Goal: Contribute content: Contribute content

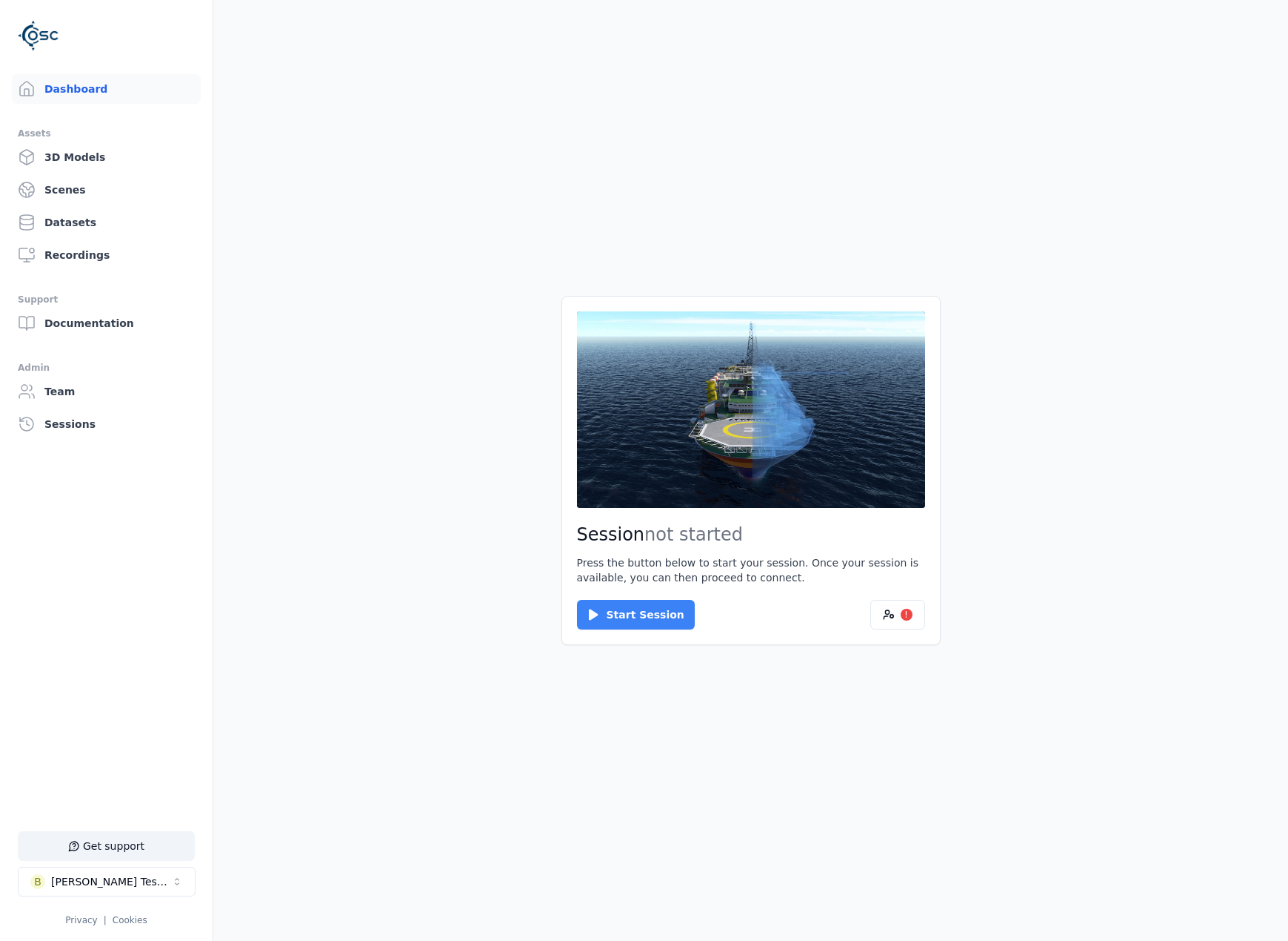
click at [625, 595] on button "Start Session" at bounding box center [635, 614] width 118 height 30
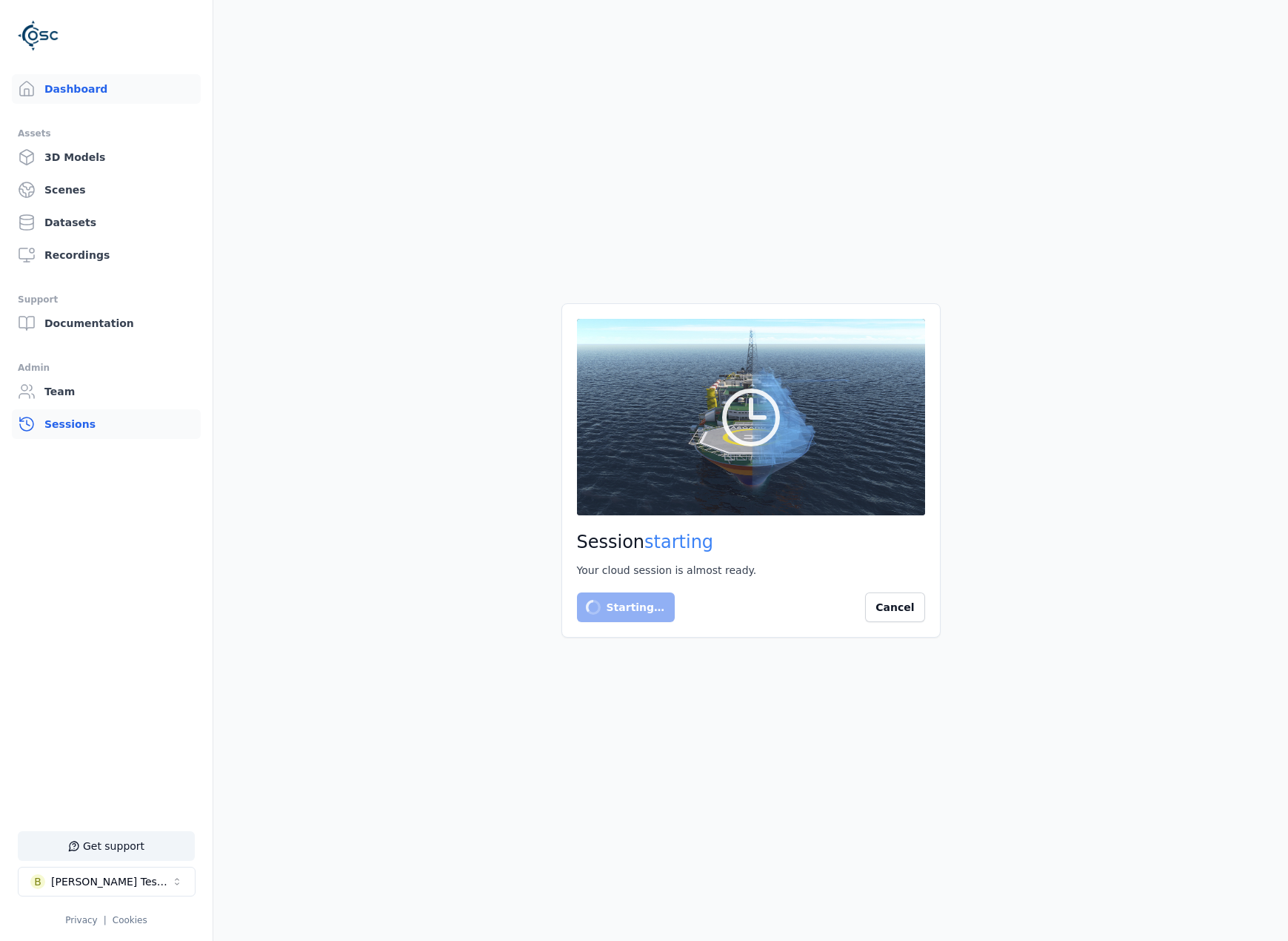
click at [76, 431] on link "Sessions" at bounding box center [106, 423] width 189 height 30
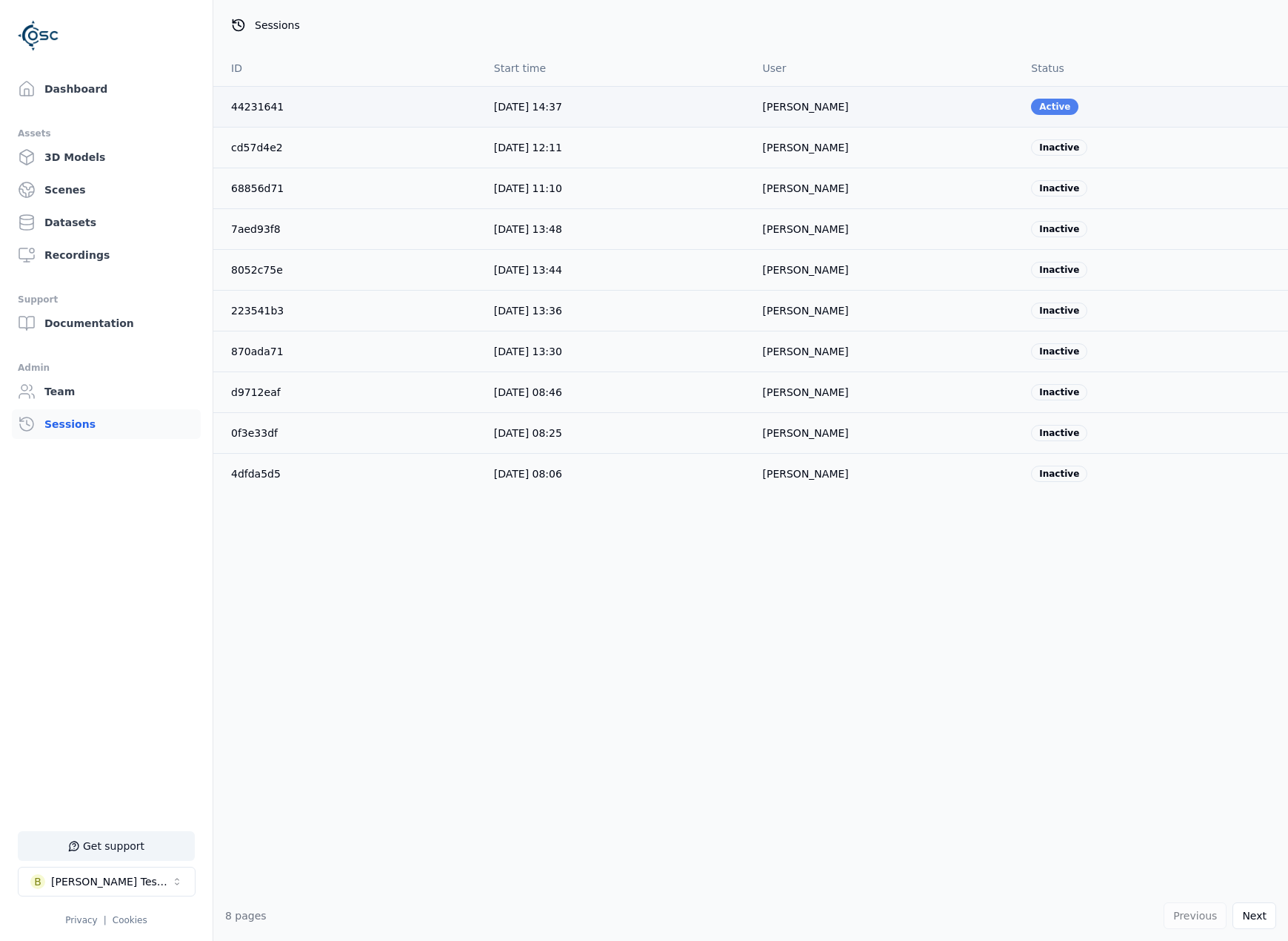
click at [1039, 101] on div "Active" at bounding box center [1055, 107] width 47 height 16
click at [105, 79] on link "Dashboard" at bounding box center [106, 88] width 189 height 30
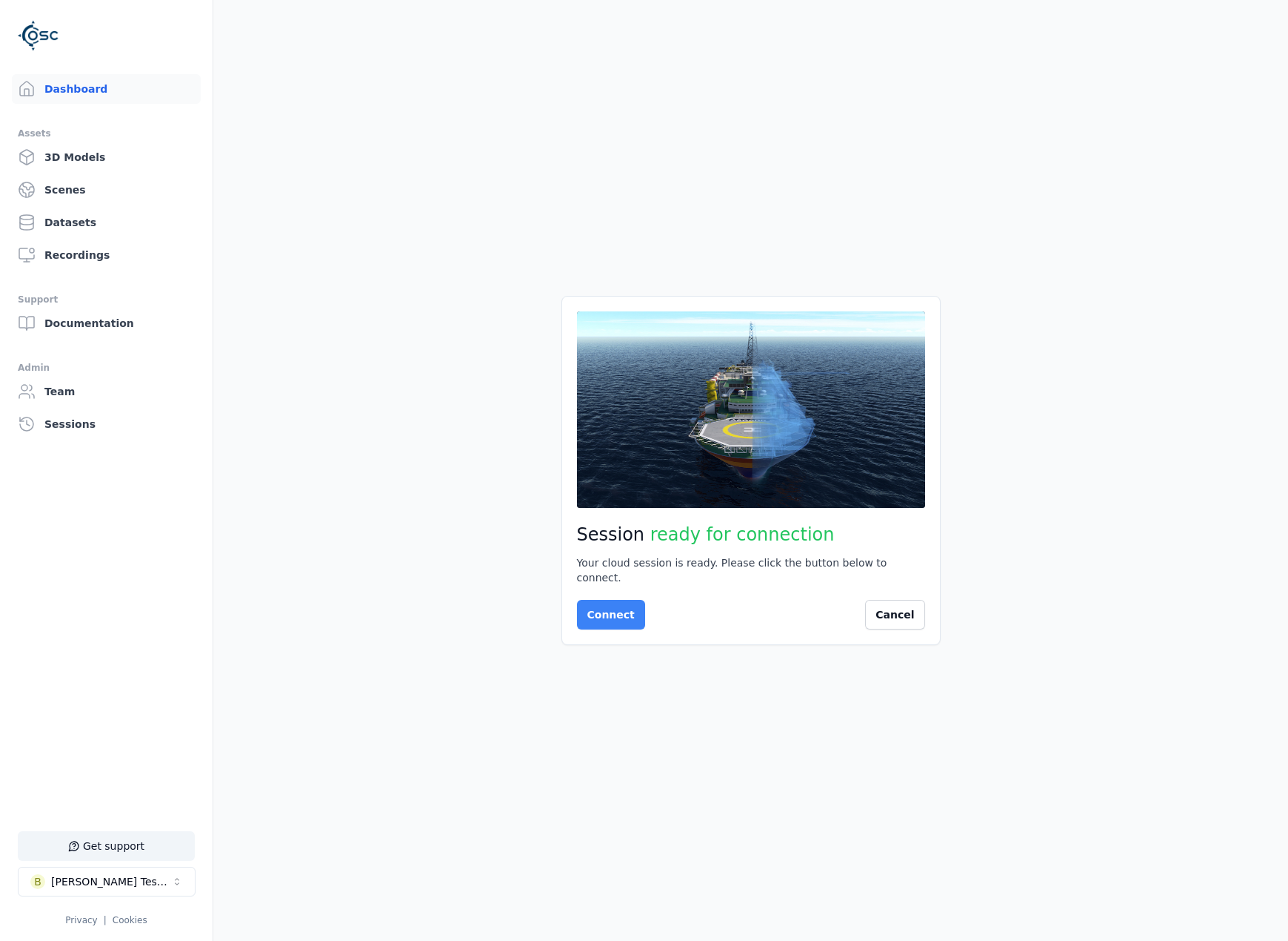
click at [612, 595] on button "Connect" at bounding box center [610, 614] width 68 height 30
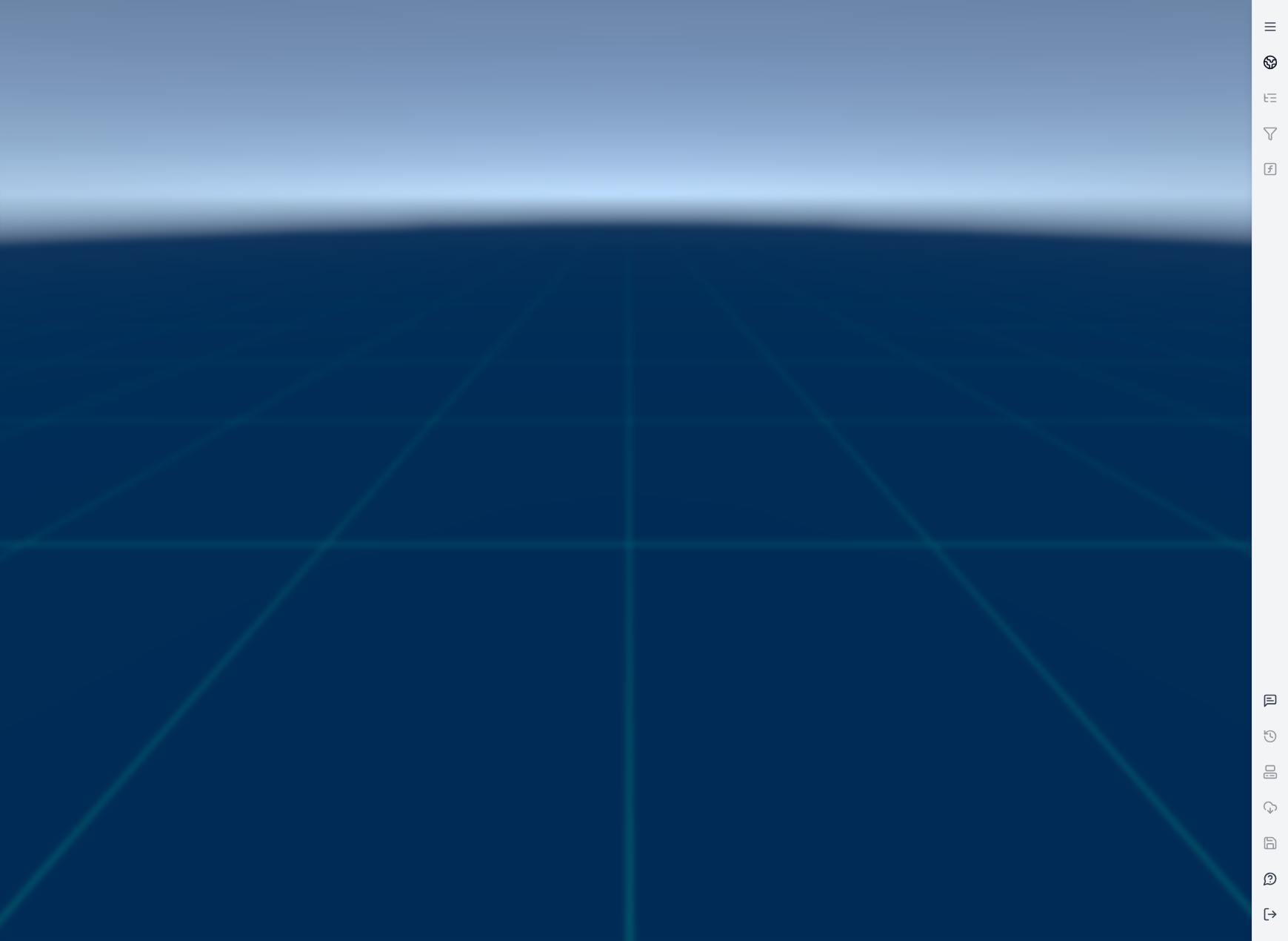
click at [1132, 55] on icon at bounding box center [1270, 61] width 14 height 14
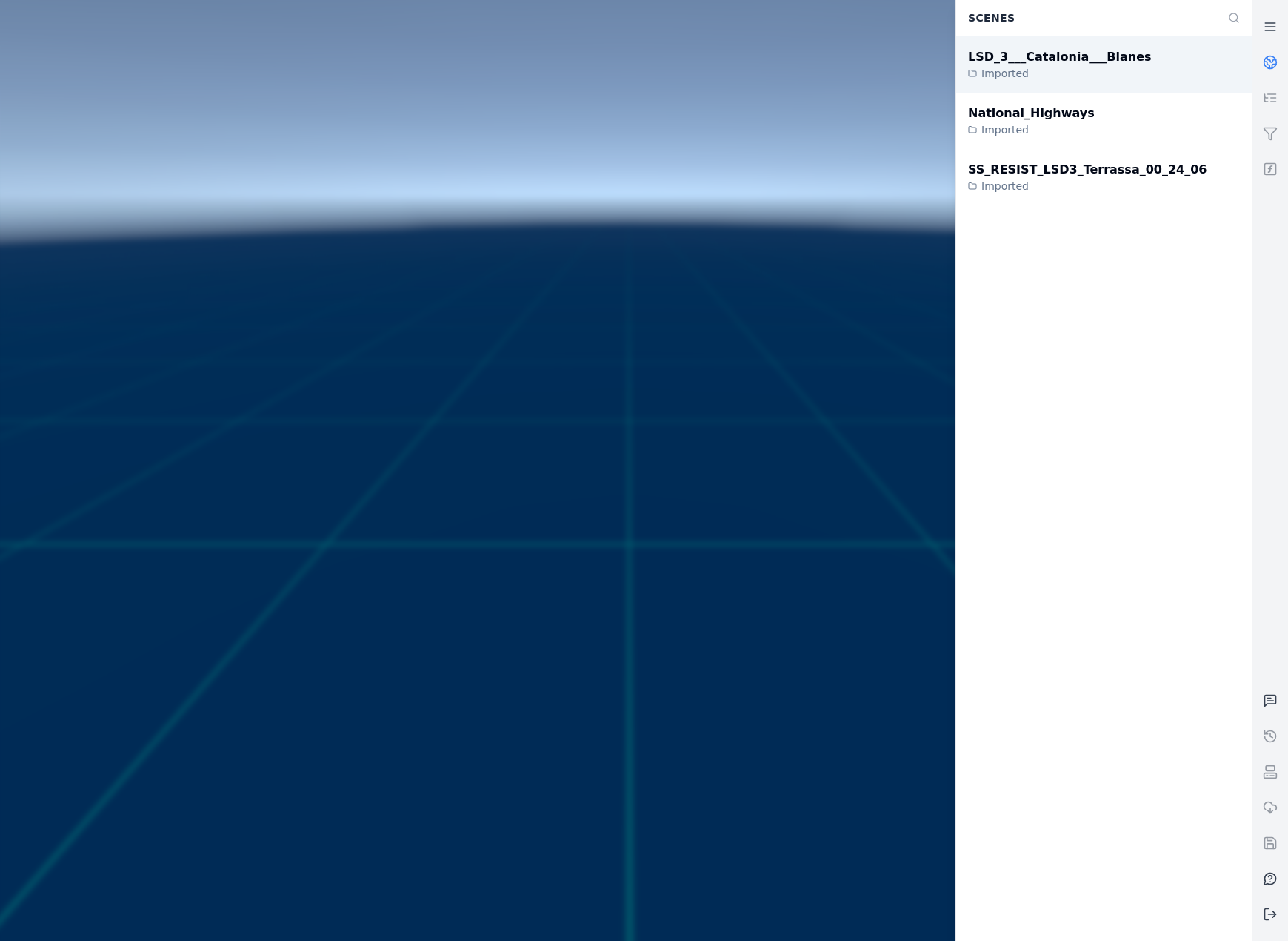
click at [1058, 74] on div "Imported" at bounding box center [1060, 73] width 183 height 14
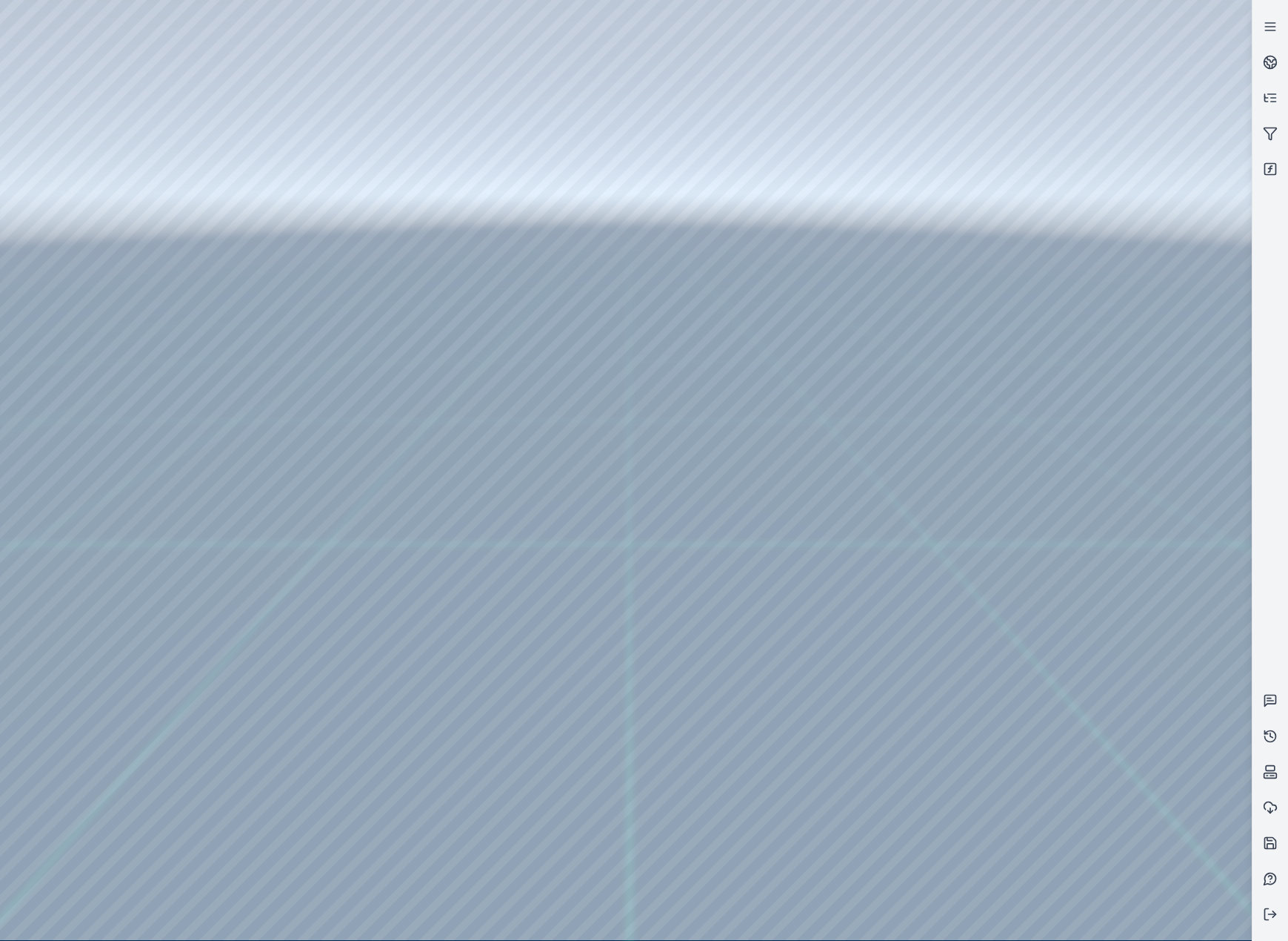
drag, startPoint x: 716, startPoint y: 580, endPoint x: 719, endPoint y: 660, distance: 80.1
drag, startPoint x: 616, startPoint y: 535, endPoint x: 532, endPoint y: 615, distance: 116.0
drag, startPoint x: 692, startPoint y: 768, endPoint x: 690, endPoint y: 791, distance: 23.1
drag, startPoint x: 687, startPoint y: 748, endPoint x: 697, endPoint y: 818, distance: 70.7
click at [80, 203] on div at bounding box center [626, 470] width 1252 height 940
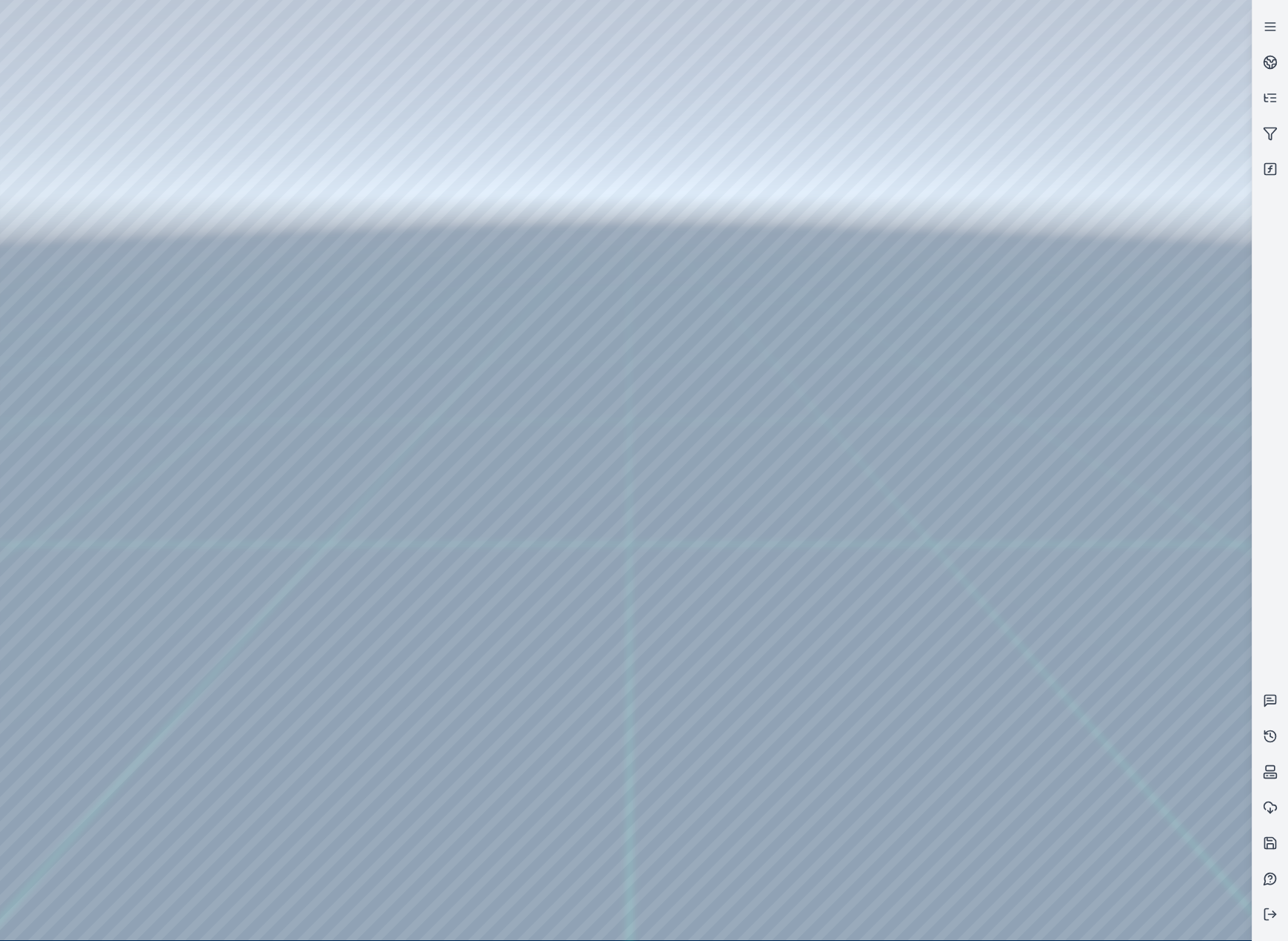
click at [103, 258] on div at bounding box center [626, 470] width 1252 height 940
click at [433, 470] on div at bounding box center [626, 470] width 1252 height 940
click at [915, 595] on div at bounding box center [626, 470] width 1252 height 940
click at [602, 595] on div at bounding box center [626, 470] width 1252 height 940
click at [599, 595] on div at bounding box center [626, 470] width 1252 height 940
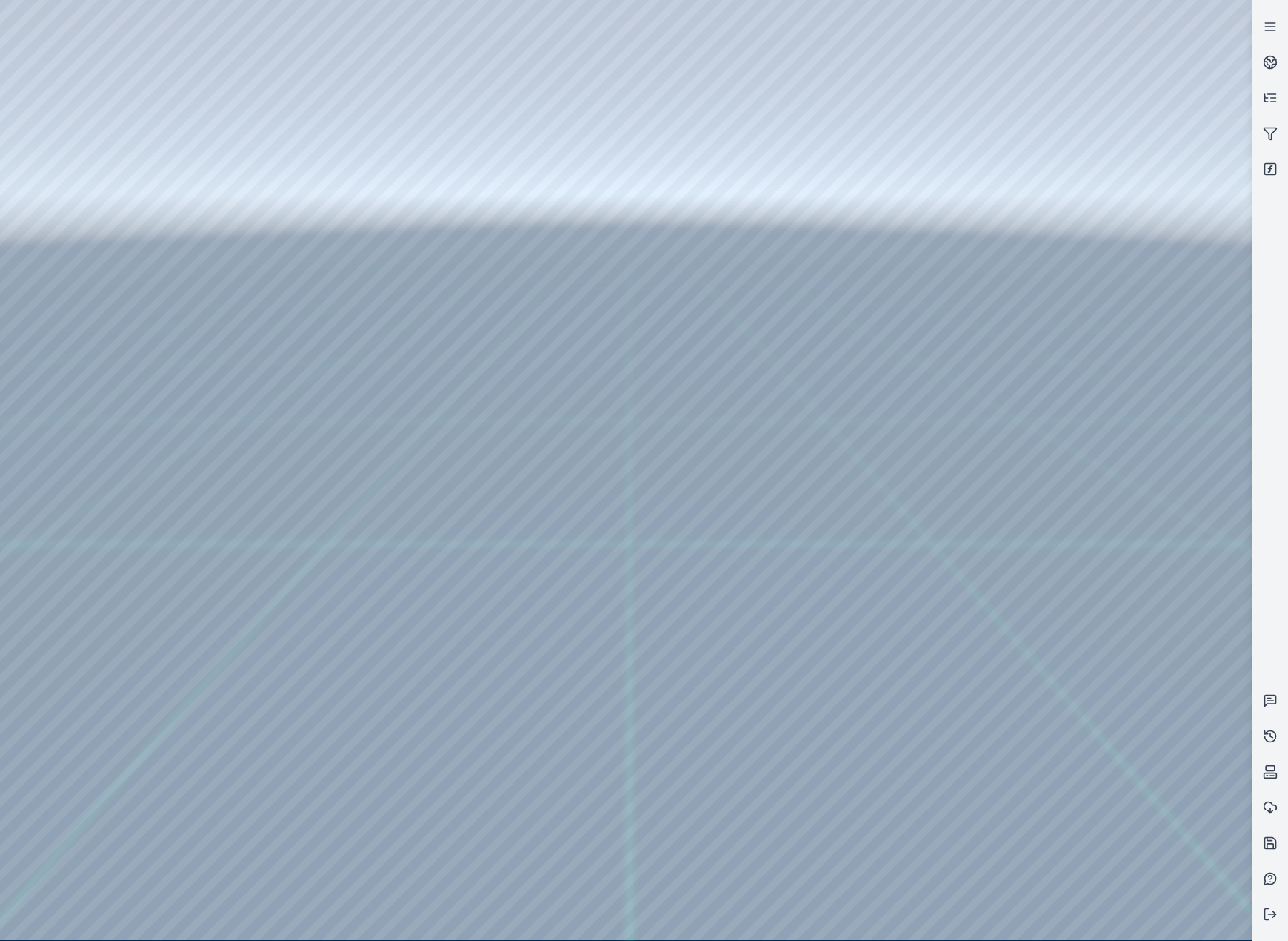
click at [948, 595] on div at bounding box center [626, 470] width 1252 height 940
click at [953, 595] on div at bounding box center [626, 470] width 1252 height 940
click at [49, 595] on div at bounding box center [626, 470] width 1252 height 940
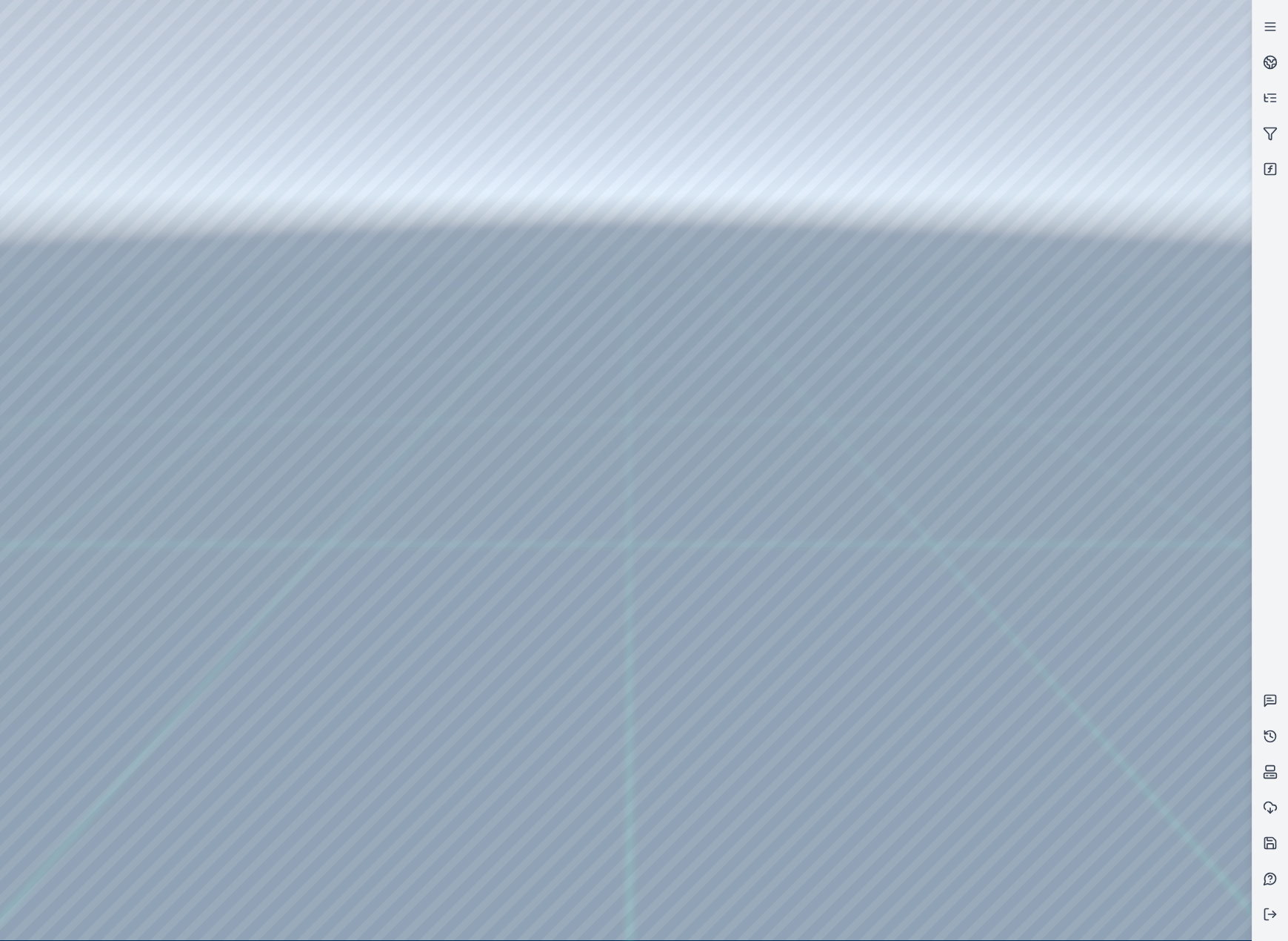
click at [77, 376] on div at bounding box center [626, 470] width 1252 height 940
click at [96, 305] on div at bounding box center [626, 470] width 1252 height 940
click at [435, 56] on div at bounding box center [626, 470] width 1252 height 940
click at [220, 136] on div at bounding box center [626, 470] width 1252 height 940
drag, startPoint x: 675, startPoint y: 723, endPoint x: 672, endPoint y: 840, distance: 117.0
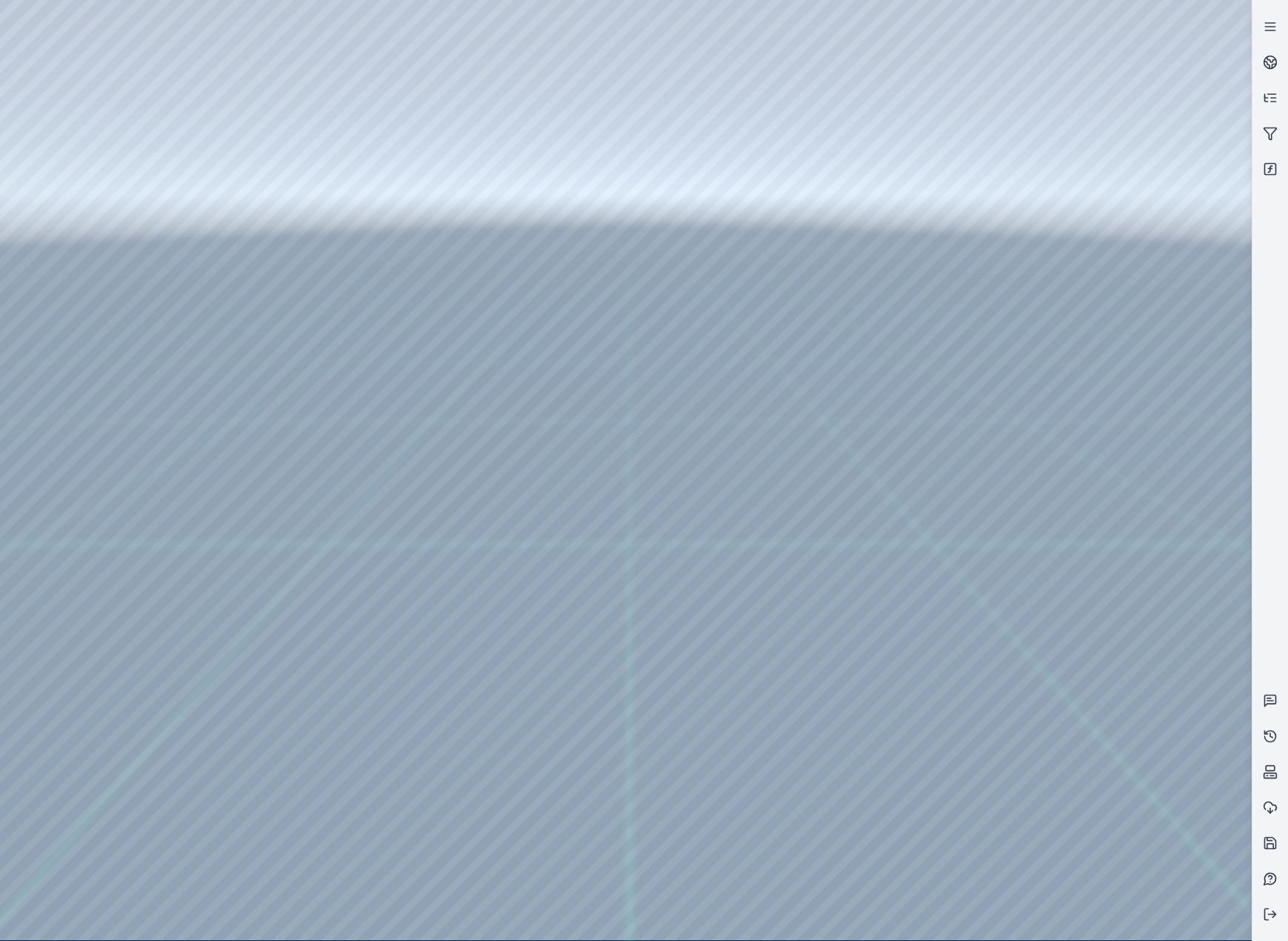
click at [672, 595] on div at bounding box center [626, 470] width 1252 height 940
click at [1122, 595] on div at bounding box center [626, 470] width 1252 height 940
click at [1108, 595] on div at bounding box center [626, 470] width 1252 height 940
click at [1106, 246] on div at bounding box center [626, 470] width 1252 height 940
click at [1102, 308] on div at bounding box center [626, 470] width 1252 height 940
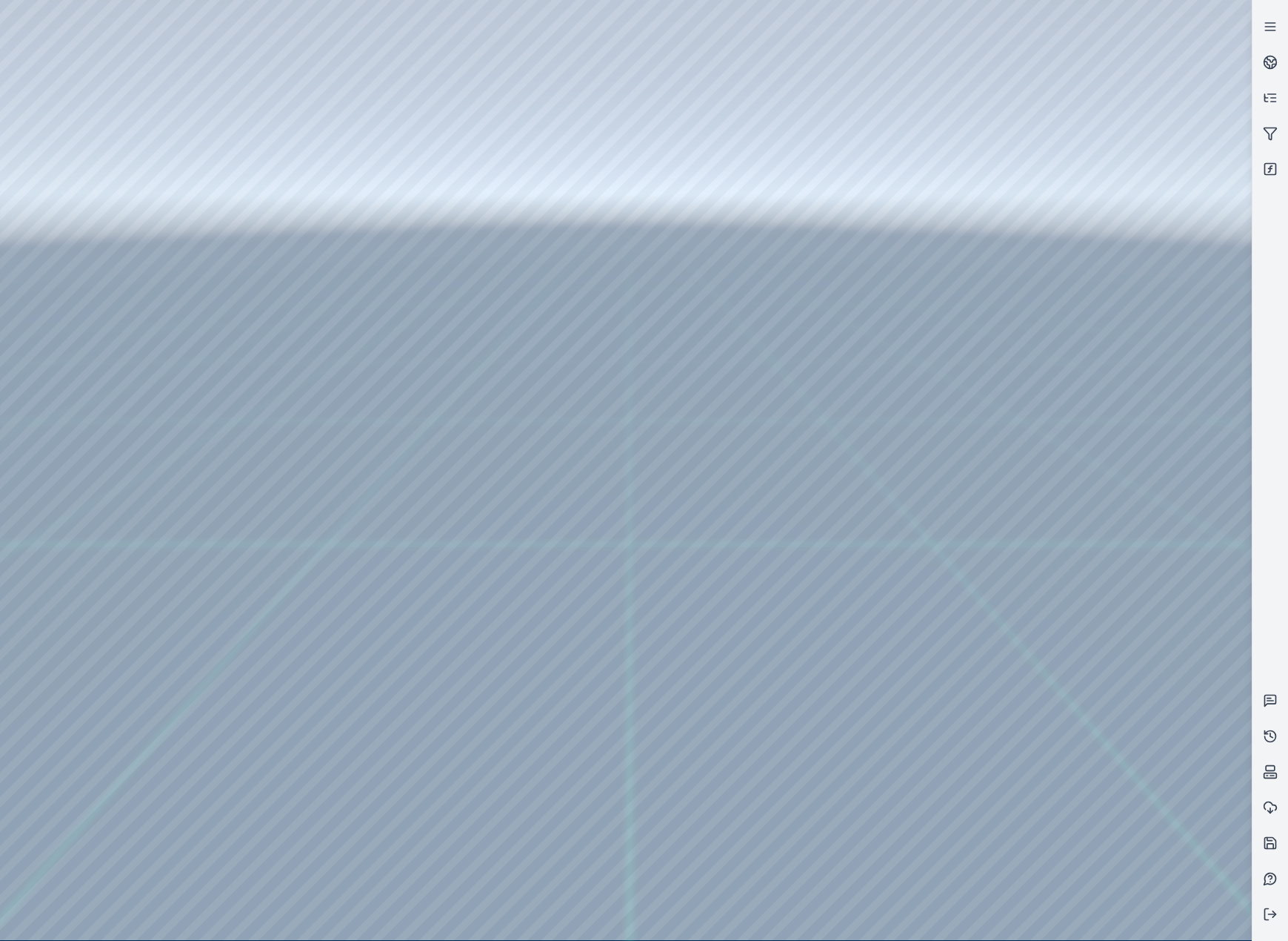
drag, startPoint x: 796, startPoint y: 491, endPoint x: 746, endPoint y: 382, distance: 119.9
drag, startPoint x: 825, startPoint y: 418, endPoint x: 726, endPoint y: 414, distance: 99.1
drag, startPoint x: 803, startPoint y: 476, endPoint x: 768, endPoint y: 442, distance: 48.8
click at [1018, 229] on div at bounding box center [626, 470] width 1252 height 940
click at [1027, 241] on div at bounding box center [626, 470] width 1252 height 940
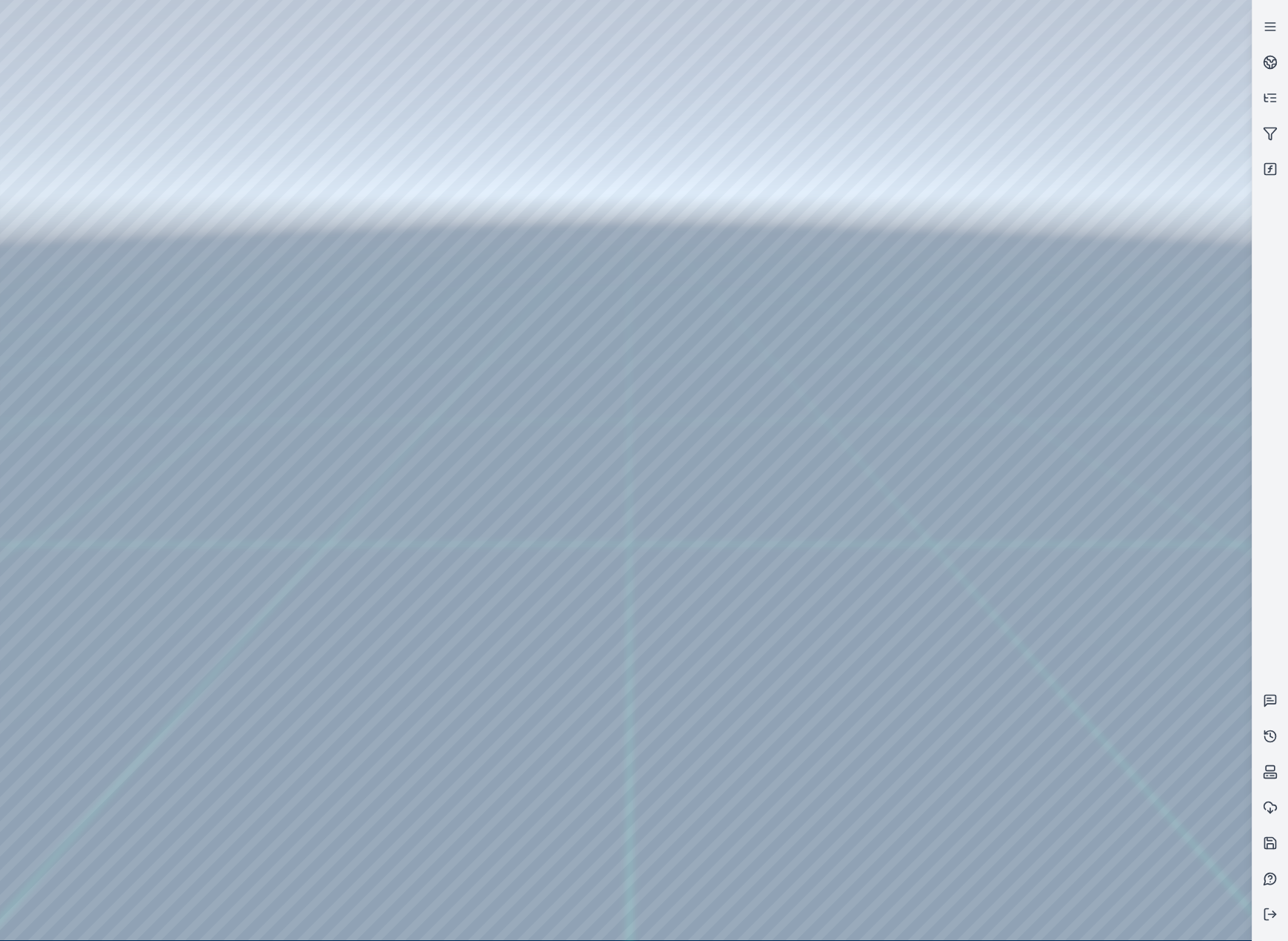
click at [1080, 392] on div at bounding box center [626, 470] width 1252 height 940
click at [1090, 320] on div at bounding box center [626, 470] width 1252 height 940
click at [1104, 466] on div at bounding box center [626, 470] width 1252 height 940
click at [1083, 252] on div at bounding box center [626, 470] width 1252 height 940
click at [1061, 323] on div at bounding box center [626, 470] width 1252 height 940
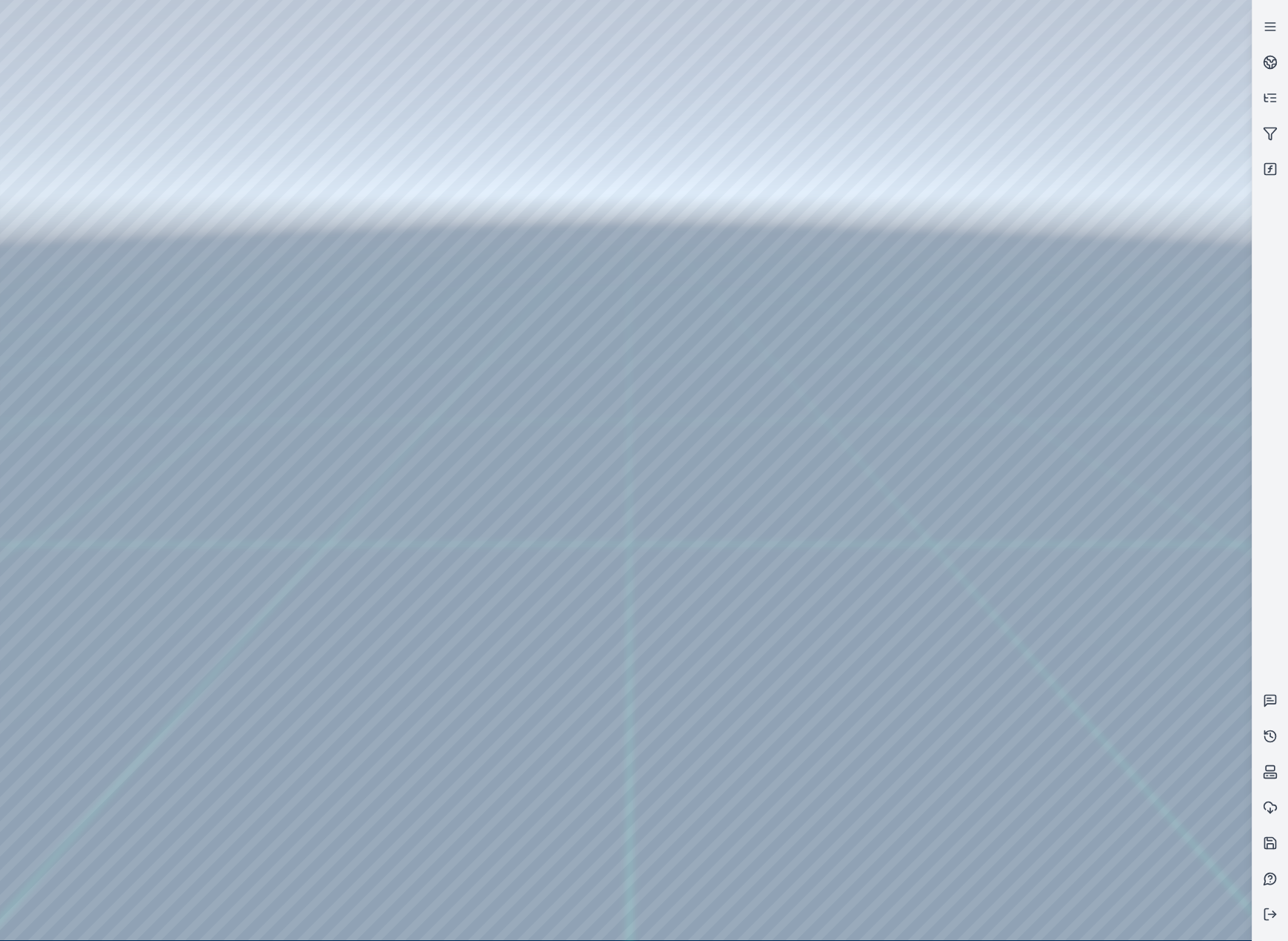
click at [1069, 385] on div at bounding box center [626, 470] width 1252 height 940
click at [727, 485] on div at bounding box center [626, 470] width 1252 height 940
drag, startPoint x: 773, startPoint y: 498, endPoint x: 765, endPoint y: 495, distance: 8.5
click at [695, 531] on div at bounding box center [626, 470] width 1252 height 940
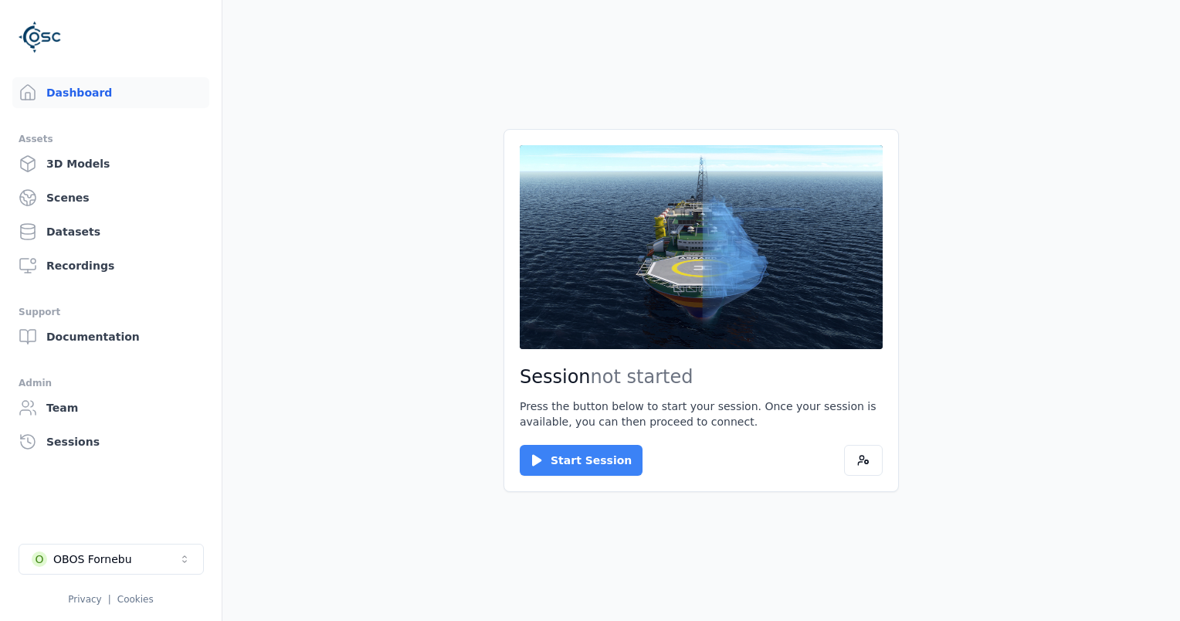
click at [591, 453] on button "Start Session" at bounding box center [581, 460] width 123 height 31
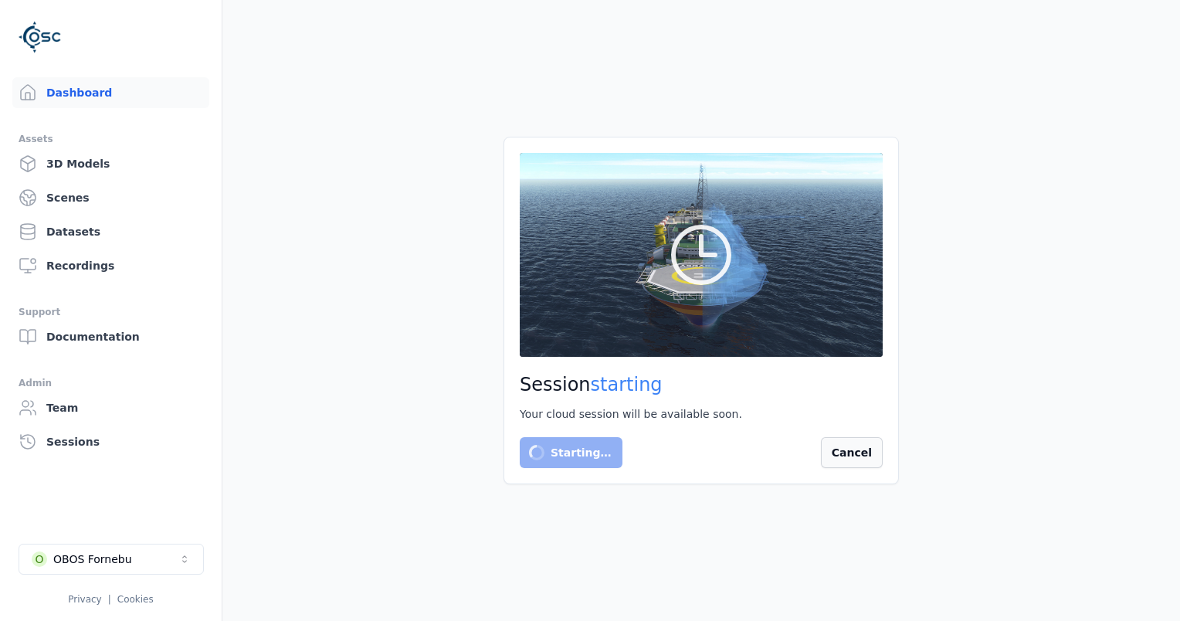
click at [848, 451] on button "Cancel" at bounding box center [852, 452] width 62 height 31
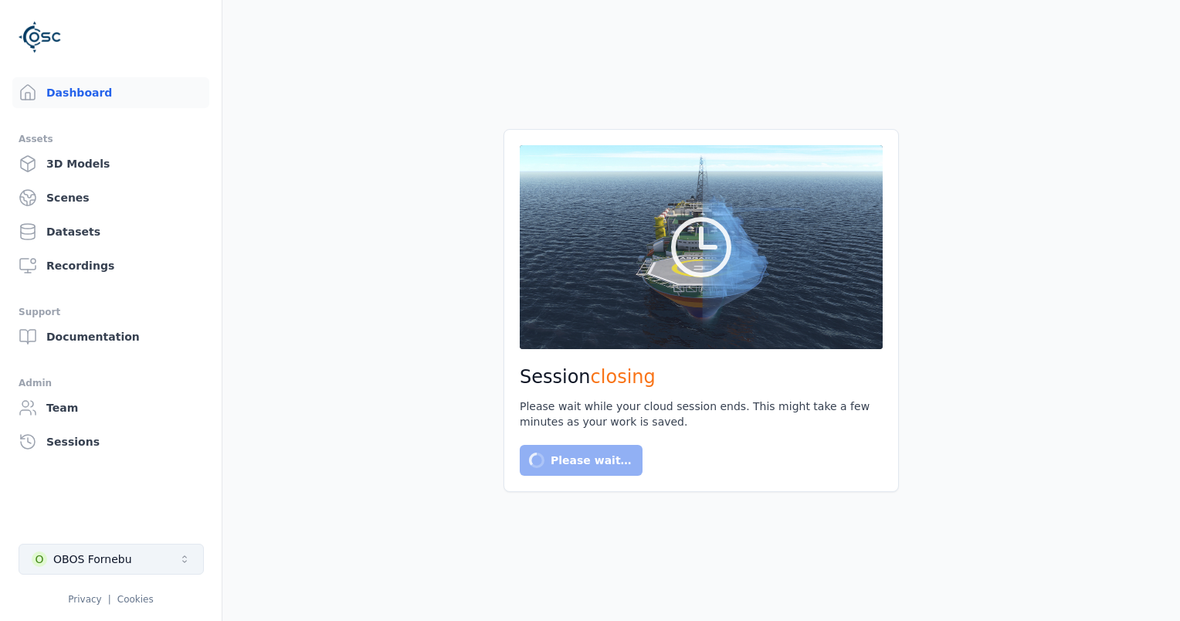
click at [181, 550] on button "O OBOS Fornebu" at bounding box center [111, 558] width 185 height 31
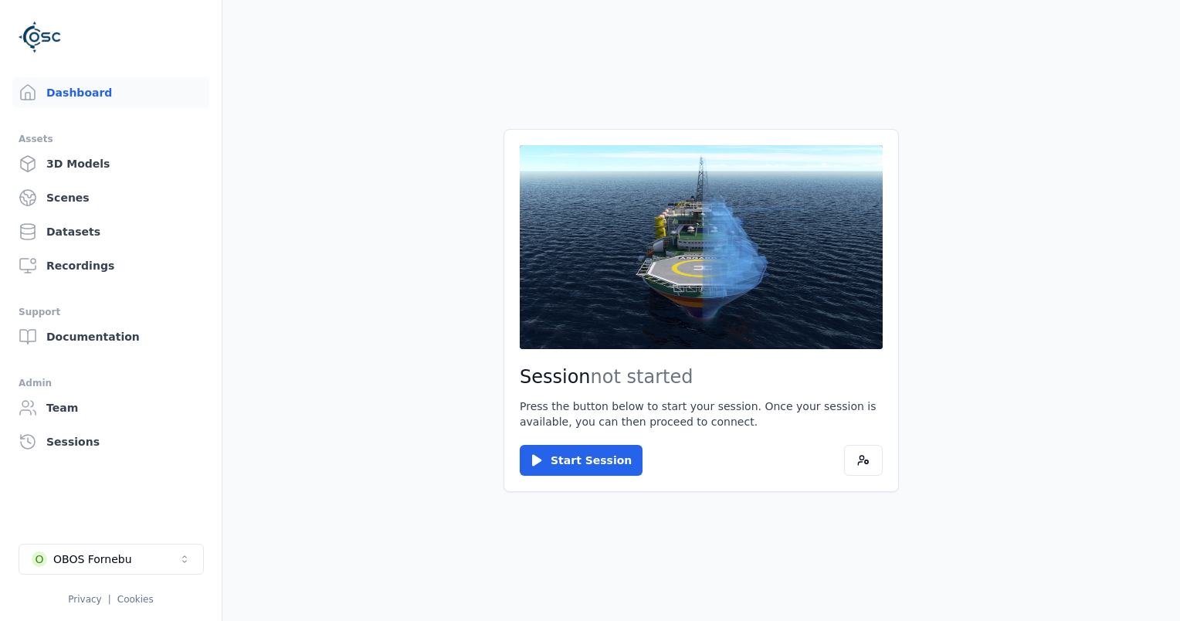
click at [137, 565] on button "O OBOS Fornebu" at bounding box center [111, 558] width 185 height 31
type input "******"
click at [123, 531] on div "O ORION - Brazil" at bounding box center [111, 525] width 178 height 25
click at [567, 469] on html "Dashboard Assets 3D Models Scenes Datasets Recordings Support Documentation Adm…" at bounding box center [590, 310] width 1180 height 621
click at [460, 315] on main "Session not started Press the button below to start your session. Once your ses…" at bounding box center [700, 310] width 957 height 621
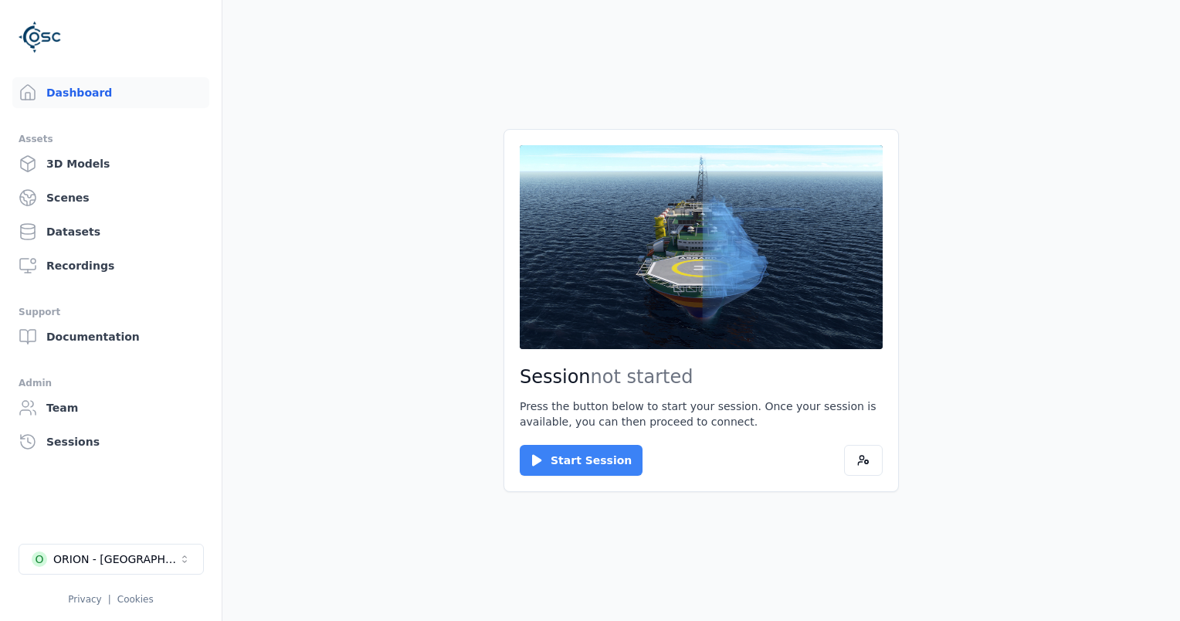
drag, startPoint x: 597, startPoint y: 458, endPoint x: 597, endPoint y: 448, distance: 10.1
click at [597, 450] on button "Start Session" at bounding box center [581, 460] width 123 height 31
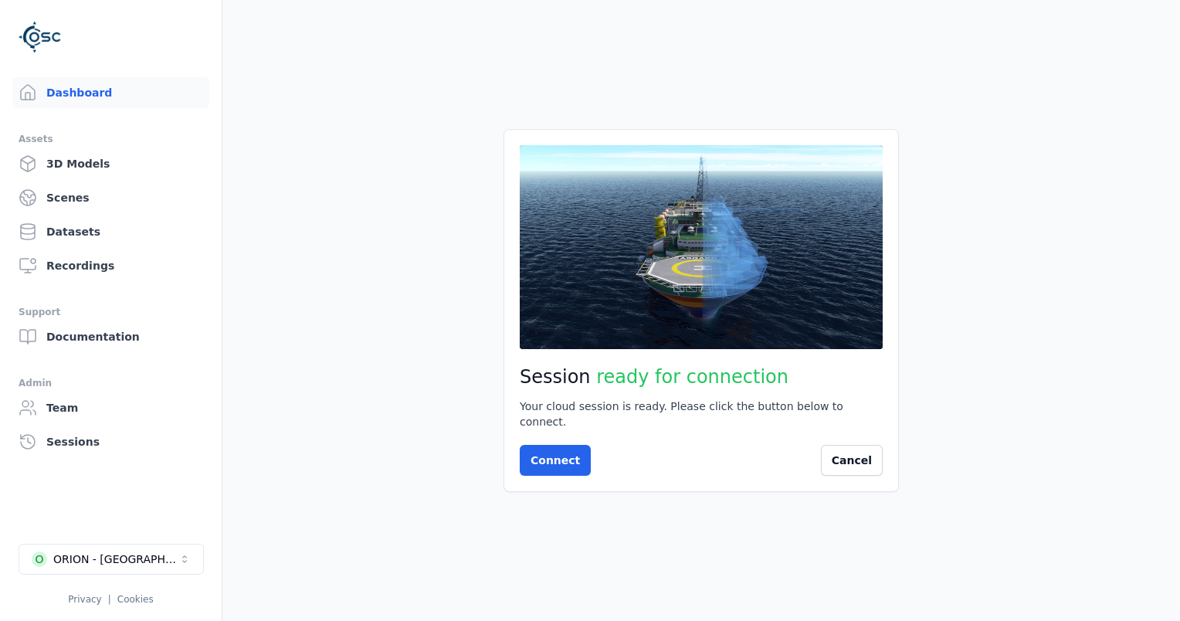
click at [556, 469] on div "Session ready for connection Your cloud session is ready. Please click the butt…" at bounding box center [700, 310] width 395 height 363
click at [568, 452] on button "Connect" at bounding box center [555, 460] width 71 height 31
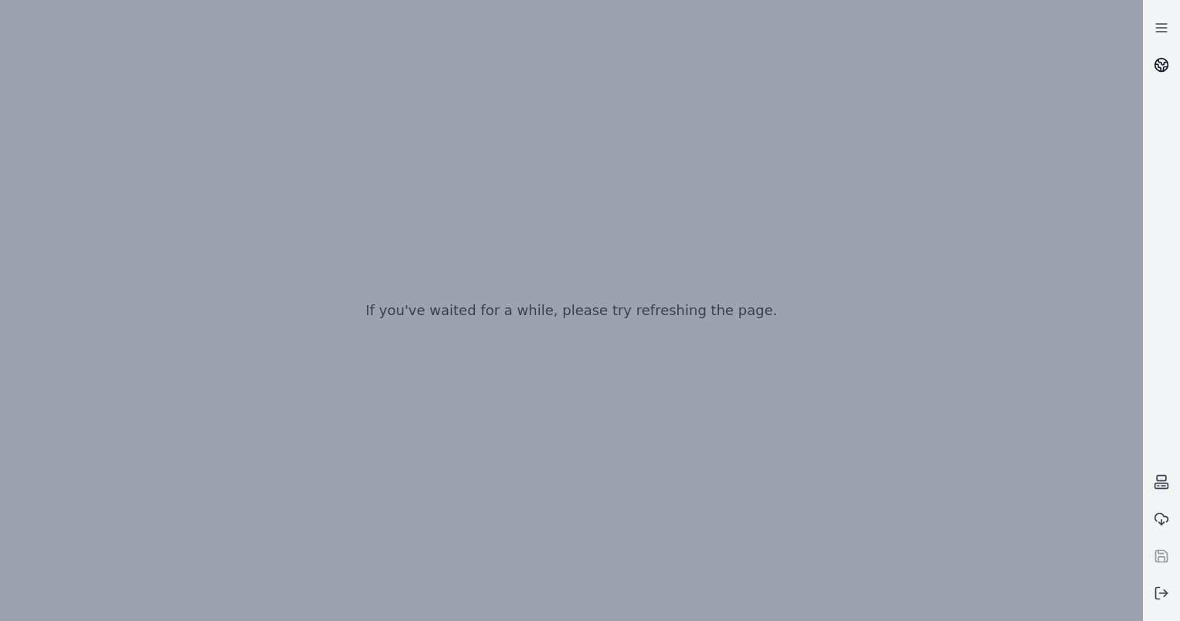
click at [1152, 61] on link at bounding box center [1160, 64] width 37 height 37
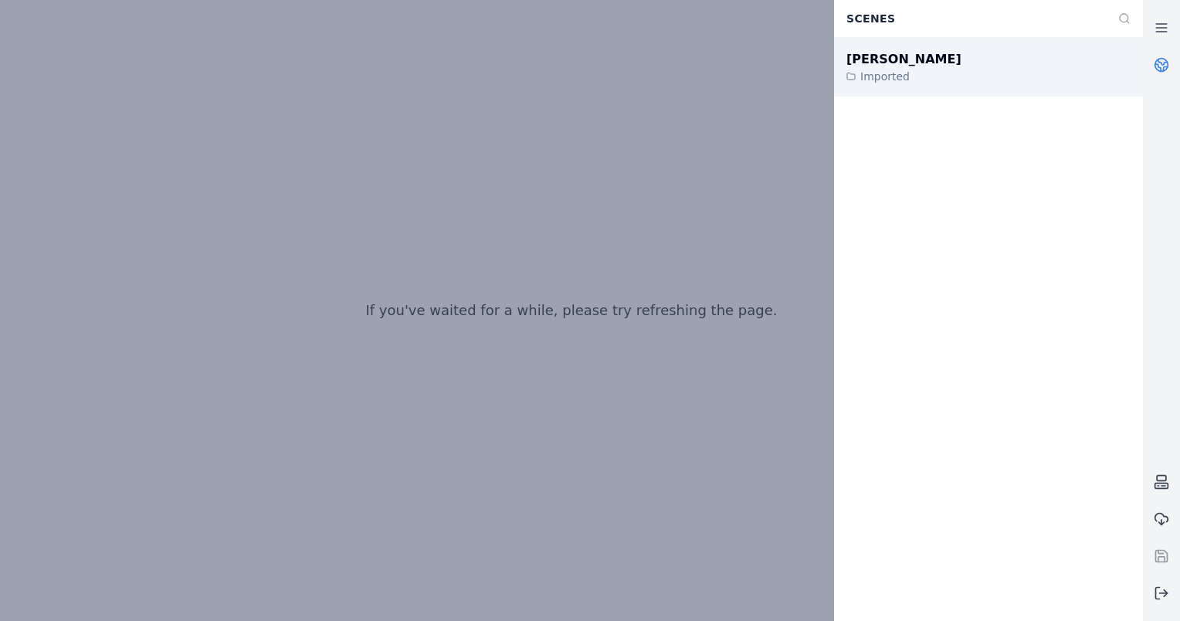
click at [908, 61] on div "João Câmara III" at bounding box center [903, 59] width 115 height 19
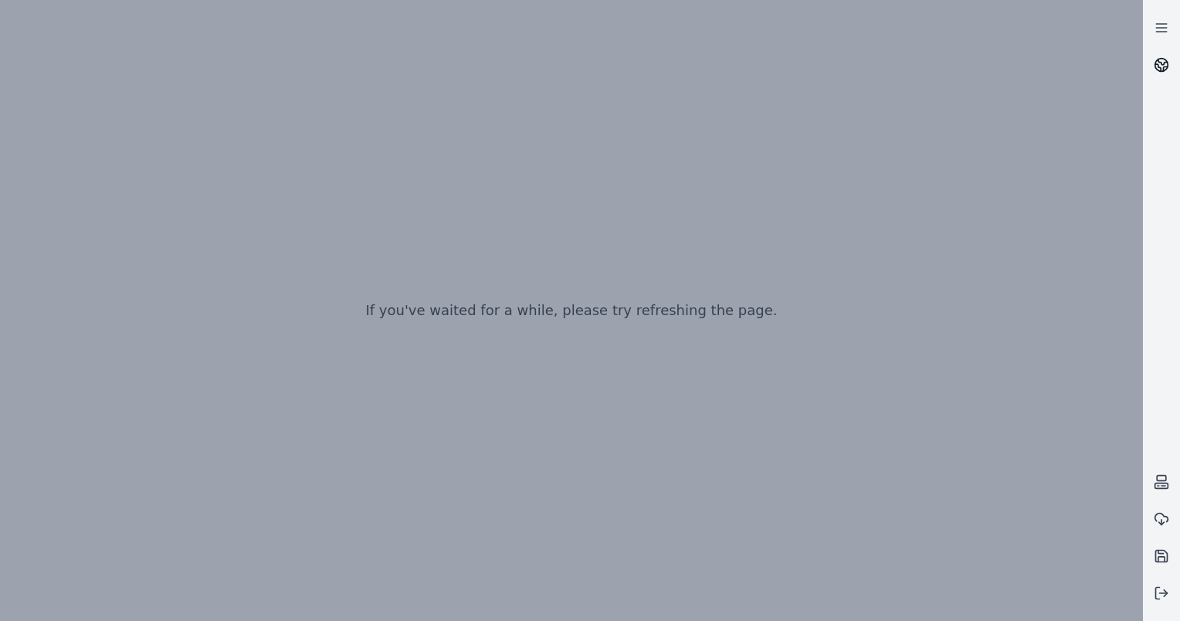
click at [1166, 65] on icon at bounding box center [1160, 64] width 15 height 15
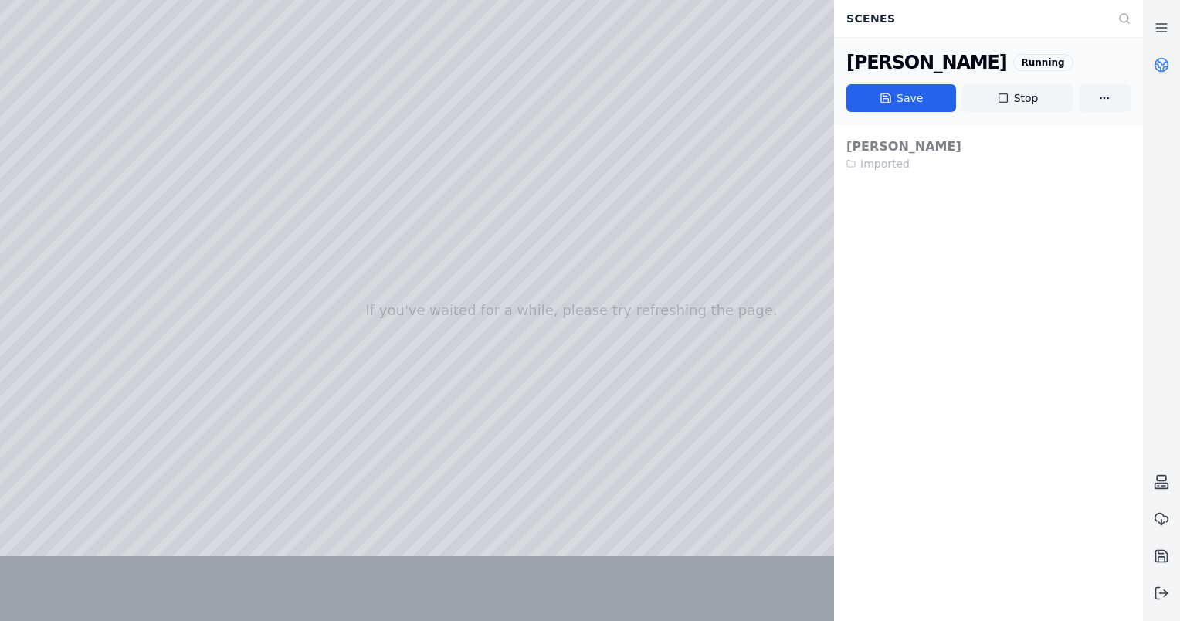
click at [1166, 65] on icon at bounding box center [1160, 64] width 15 height 15
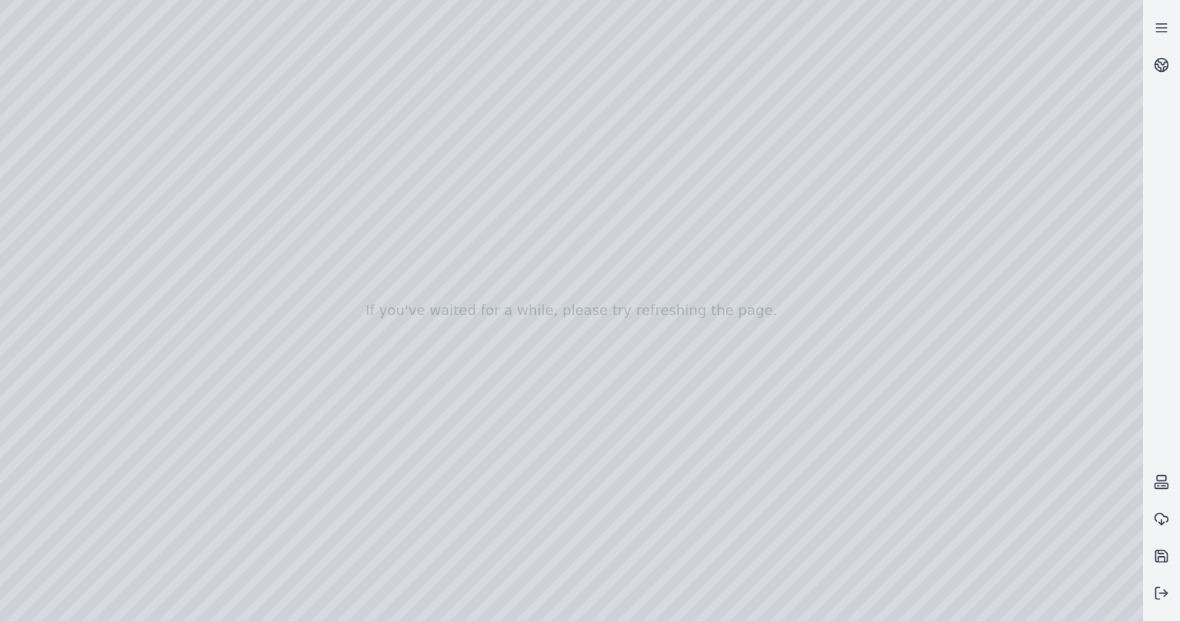
drag, startPoint x: 560, startPoint y: 430, endPoint x: 560, endPoint y: 447, distance: 17.0
drag, startPoint x: 476, startPoint y: 307, endPoint x: 483, endPoint y: 337, distance: 30.1
click at [471, 283] on div at bounding box center [571, 310] width 1142 height 621
click at [2, 45] on div at bounding box center [571, 310] width 1142 height 621
click at [176, 2] on div at bounding box center [571, 310] width 1142 height 621
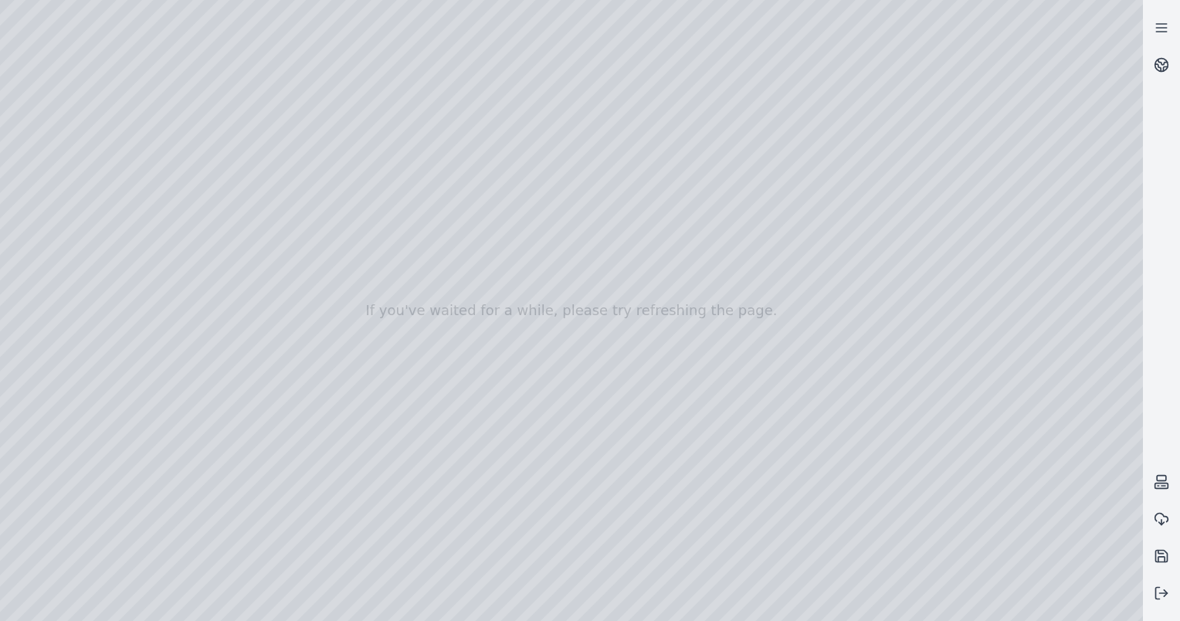
click at [309, 27] on div at bounding box center [571, 310] width 1142 height 621
click at [272, 6] on div at bounding box center [571, 310] width 1142 height 621
drag, startPoint x: 552, startPoint y: 250, endPoint x: 840, endPoint y: 463, distance: 358.2
drag, startPoint x: 576, startPoint y: 205, endPoint x: 726, endPoint y: 258, distance: 159.4
drag, startPoint x: 679, startPoint y: 391, endPoint x: 767, endPoint y: 366, distance: 91.6
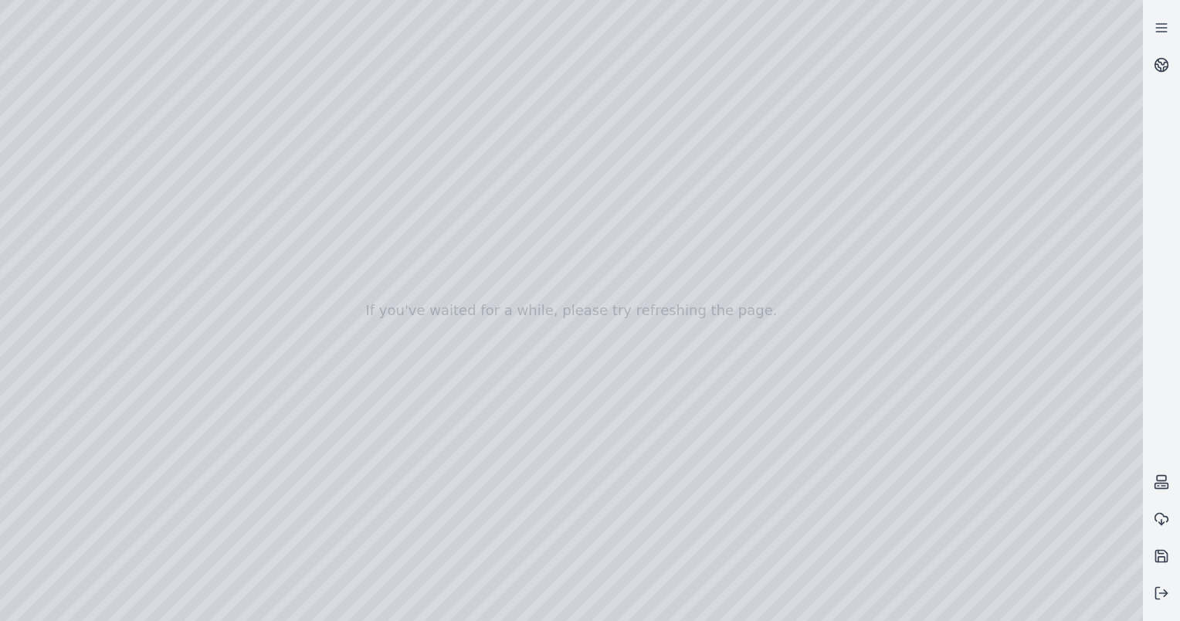
drag, startPoint x: 715, startPoint y: 375, endPoint x: 624, endPoint y: 320, distance: 106.3
drag, startPoint x: 676, startPoint y: 348, endPoint x: 886, endPoint y: 445, distance: 231.1
drag, startPoint x: 542, startPoint y: 248, endPoint x: 911, endPoint y: 487, distance: 439.8
drag, startPoint x: 740, startPoint y: 391, endPoint x: 959, endPoint y: 499, distance: 244.1
drag, startPoint x: 662, startPoint y: 319, endPoint x: 855, endPoint y: 418, distance: 217.2
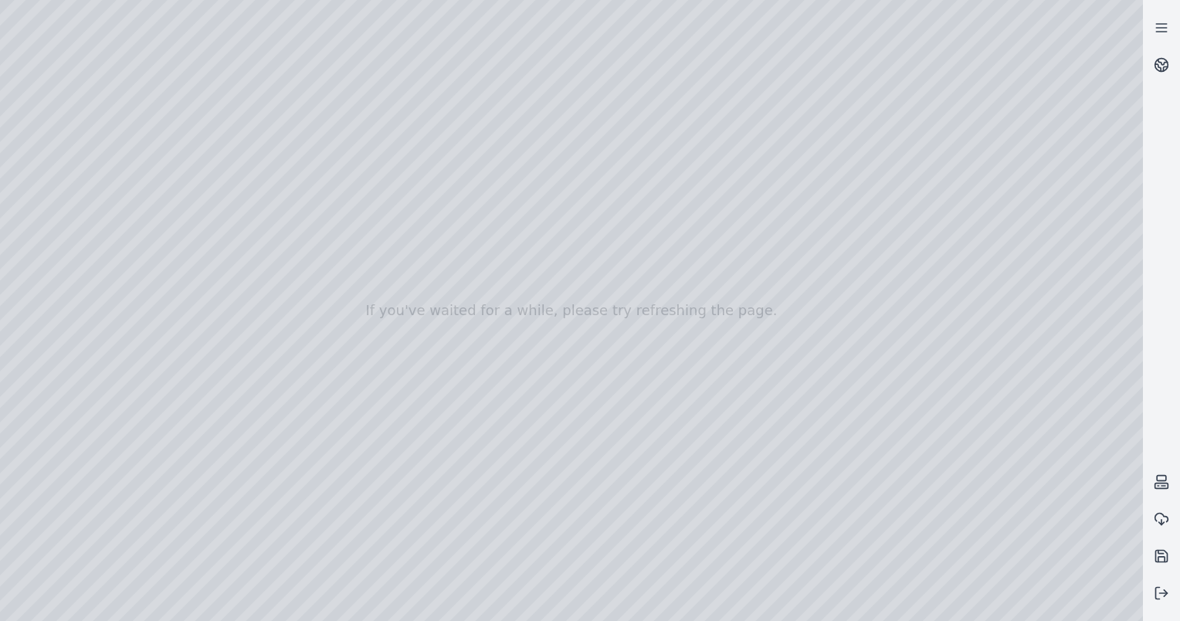
drag, startPoint x: 741, startPoint y: 275, endPoint x: 756, endPoint y: 401, distance: 126.8
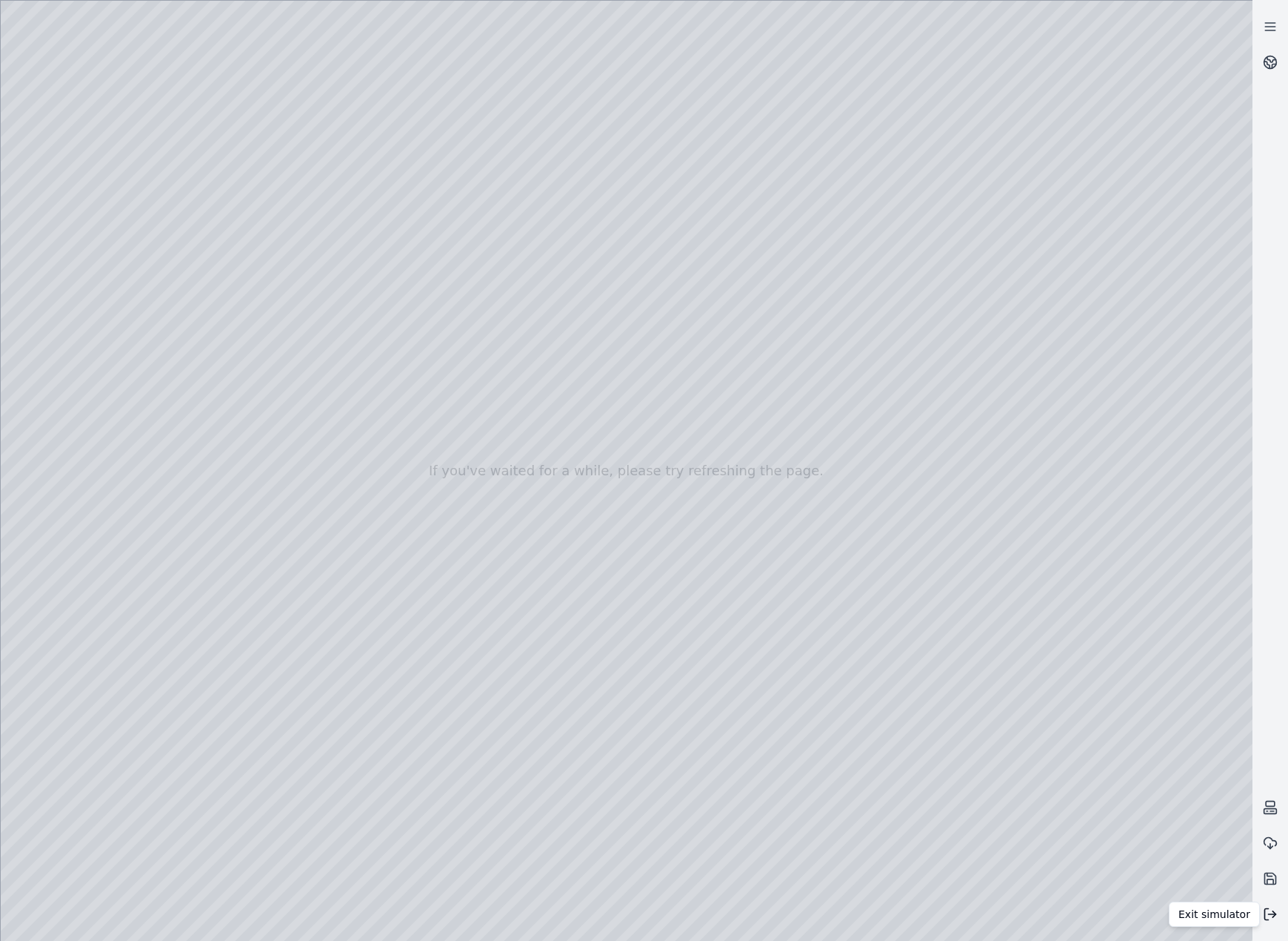
click at [1132, 595] on icon at bounding box center [1270, 913] width 14 height 14
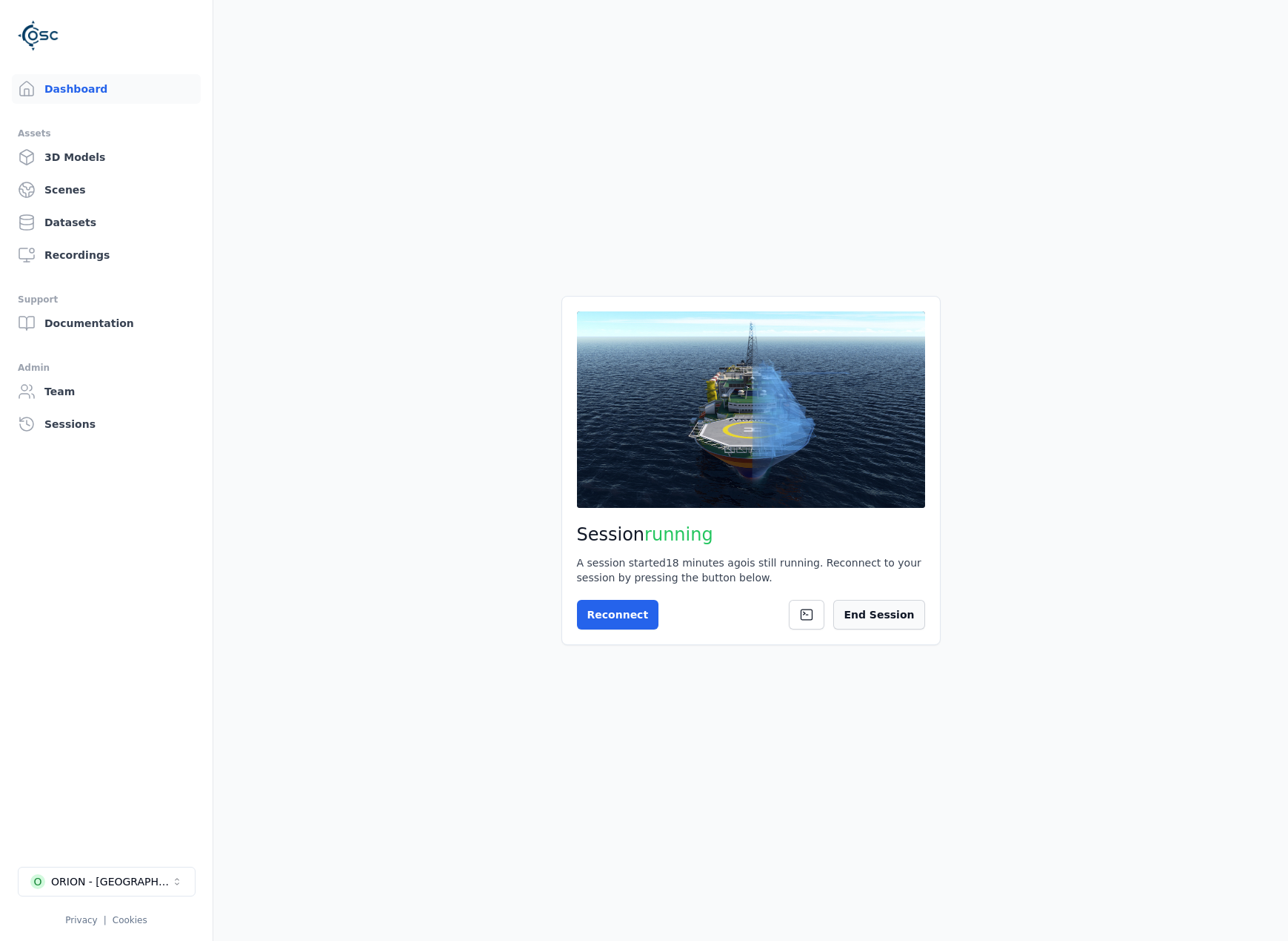
click at [890, 595] on button "End Session" at bounding box center [878, 614] width 91 height 30
click at [164, 595] on button "O ORION - Brazil" at bounding box center [107, 881] width 178 height 30
type input "***"
click at [87, 595] on div "OBOS Fornebu" at bounding box center [85, 847] width 76 height 14
click at [641, 595] on html "Dashboard Assets 3D Models Scenes Datasets Recordings Support Documentation Adm…" at bounding box center [644, 470] width 1288 height 941
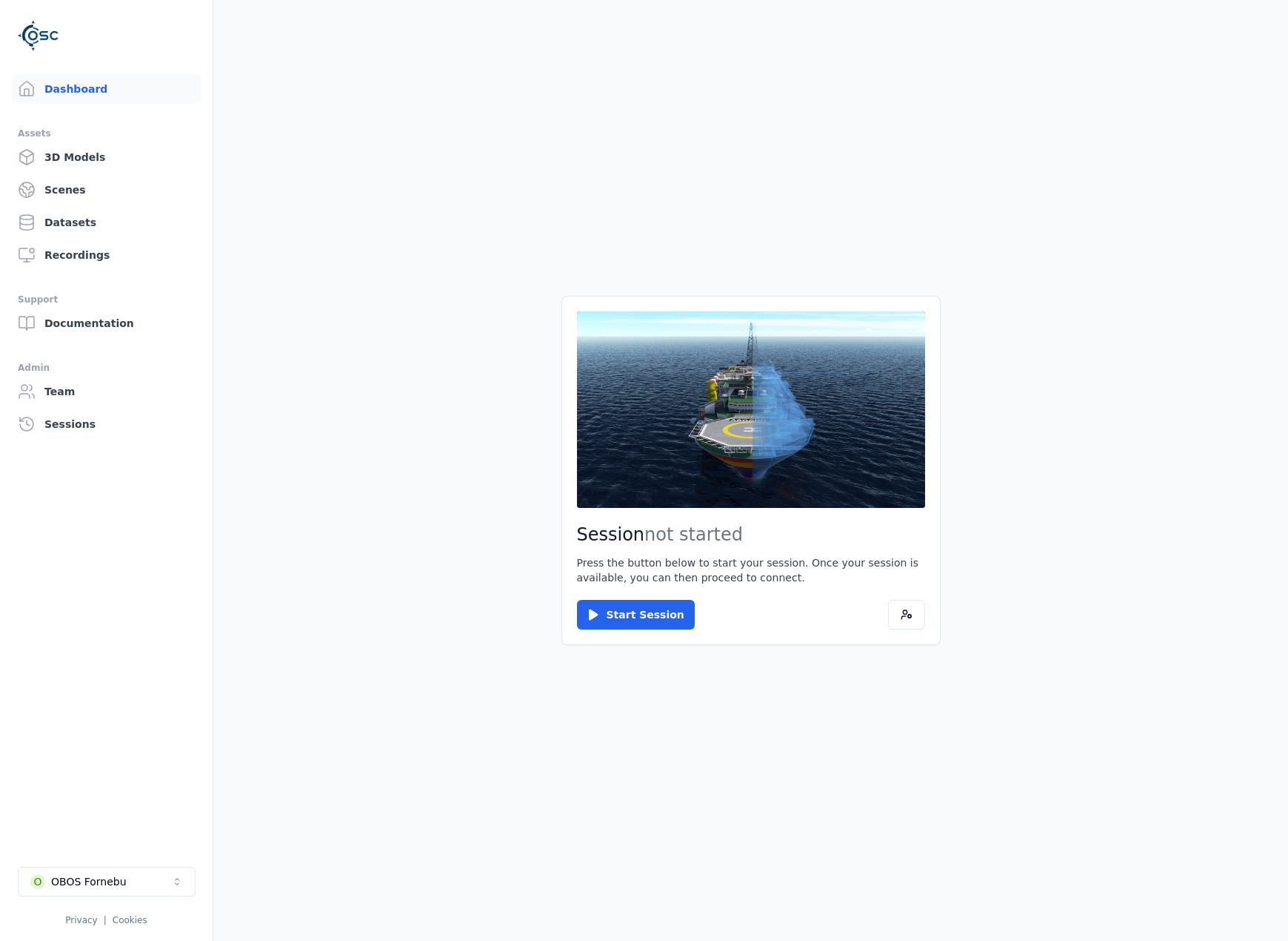
click at [641, 595] on button "Start Session" at bounding box center [635, 614] width 118 height 30
click at [632, 595] on button "Connect" at bounding box center [610, 614] width 68 height 30
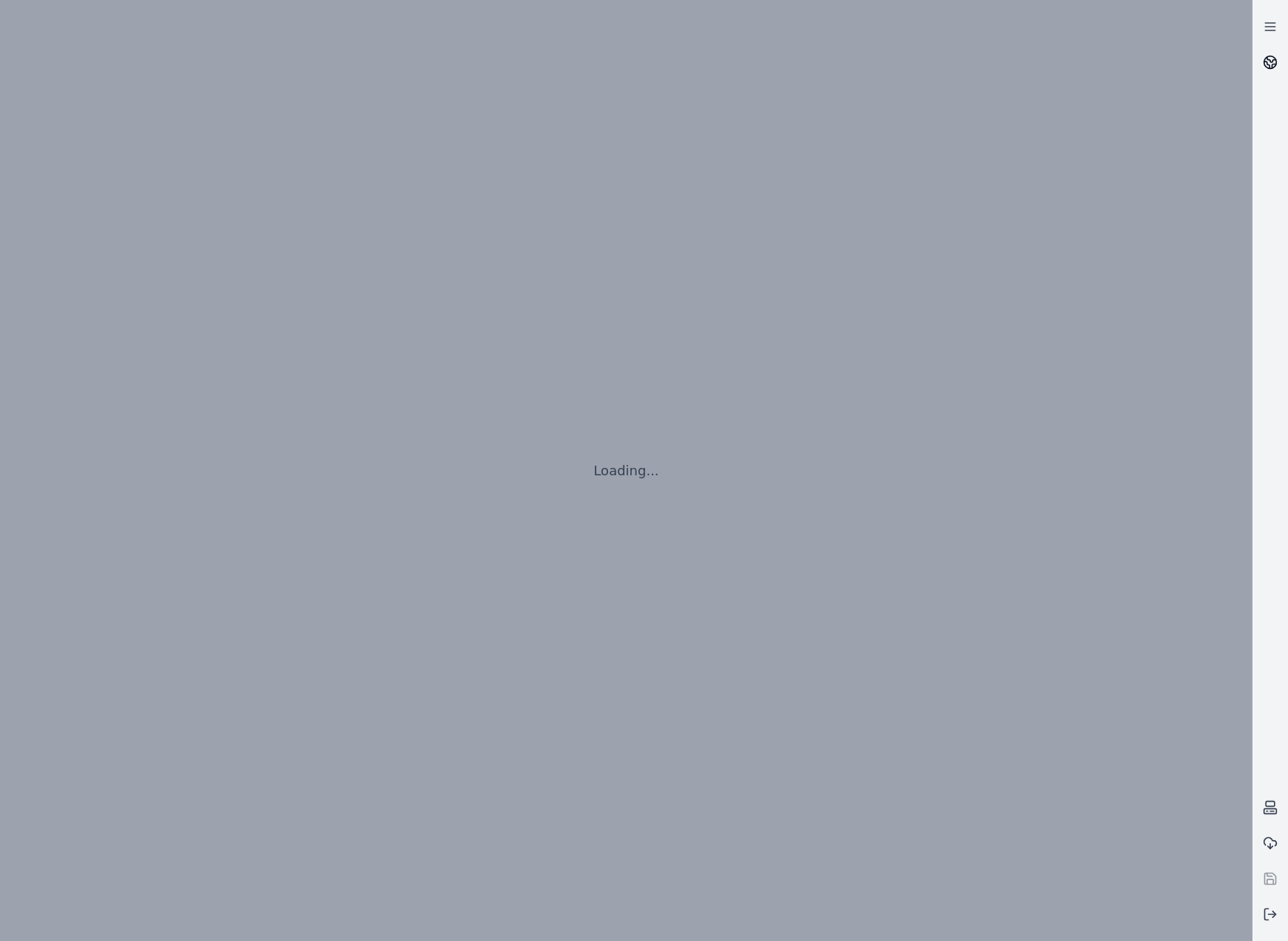
click at [1132, 63] on link at bounding box center [1270, 61] width 36 height 36
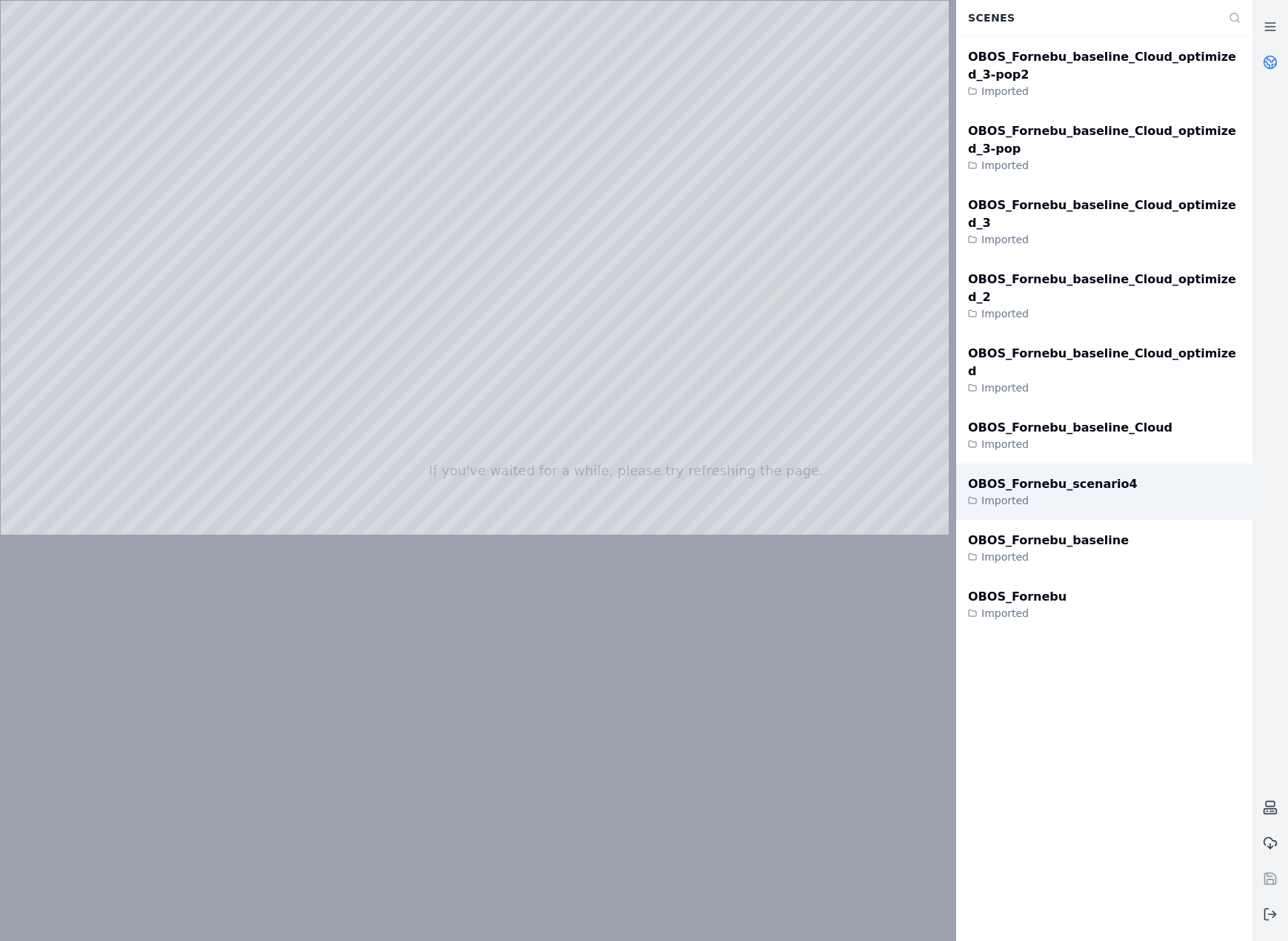
click at [1132, 463] on div "OBOS_Fornebu_scenario4 Imported" at bounding box center [1105, 491] width 297 height 57
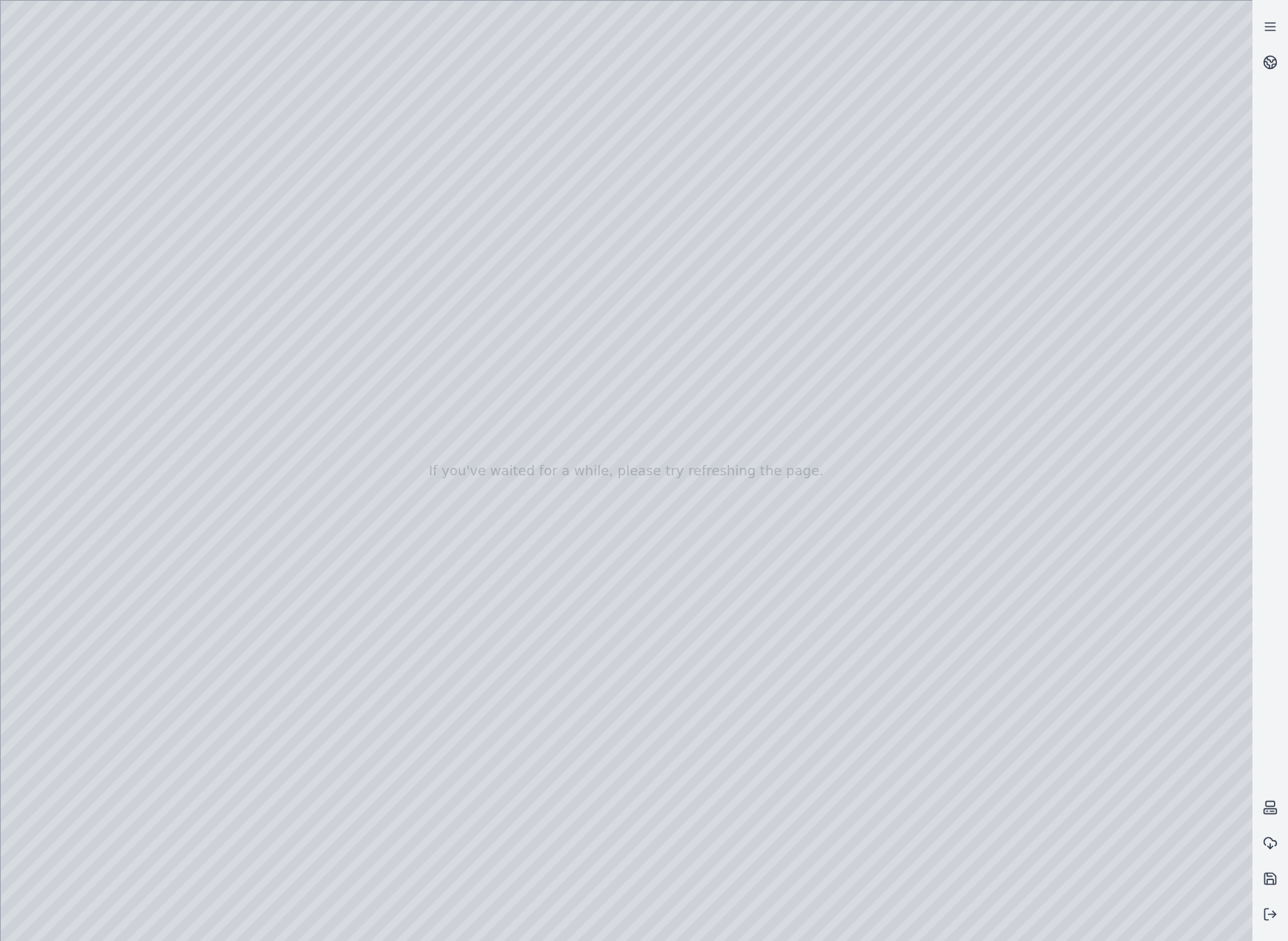
drag, startPoint x: 621, startPoint y: 600, endPoint x: 620, endPoint y: 666, distance: 66.0
drag, startPoint x: 642, startPoint y: 679, endPoint x: 643, endPoint y: 705, distance: 26.0
drag, startPoint x: 587, startPoint y: 678, endPoint x: 599, endPoint y: 730, distance: 53.4
drag, startPoint x: 596, startPoint y: 639, endPoint x: 593, endPoint y: 748, distance: 109.0
drag, startPoint x: 1081, startPoint y: 346, endPoint x: 451, endPoint y: 323, distance: 630.4
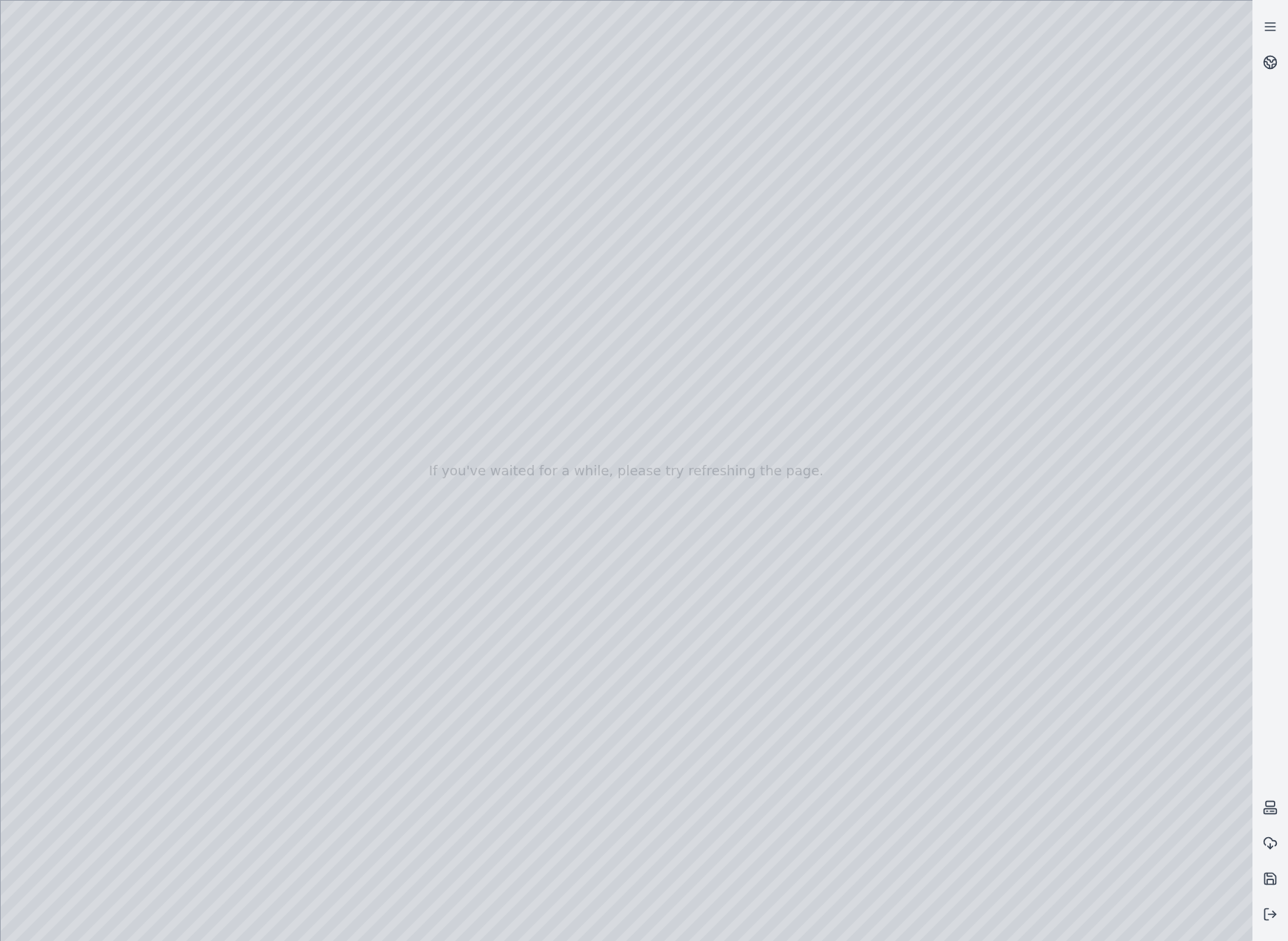
drag, startPoint x: 970, startPoint y: 316, endPoint x: 277, endPoint y: 384, distance: 696.3
drag, startPoint x: 1015, startPoint y: 385, endPoint x: 577, endPoint y: 383, distance: 438.0
drag, startPoint x: 964, startPoint y: 430, endPoint x: 771, endPoint y: 290, distance: 238.4
click at [54, 233] on div at bounding box center [627, 470] width 1252 height 940
click at [80, 197] on div at bounding box center [627, 470] width 1252 height 940
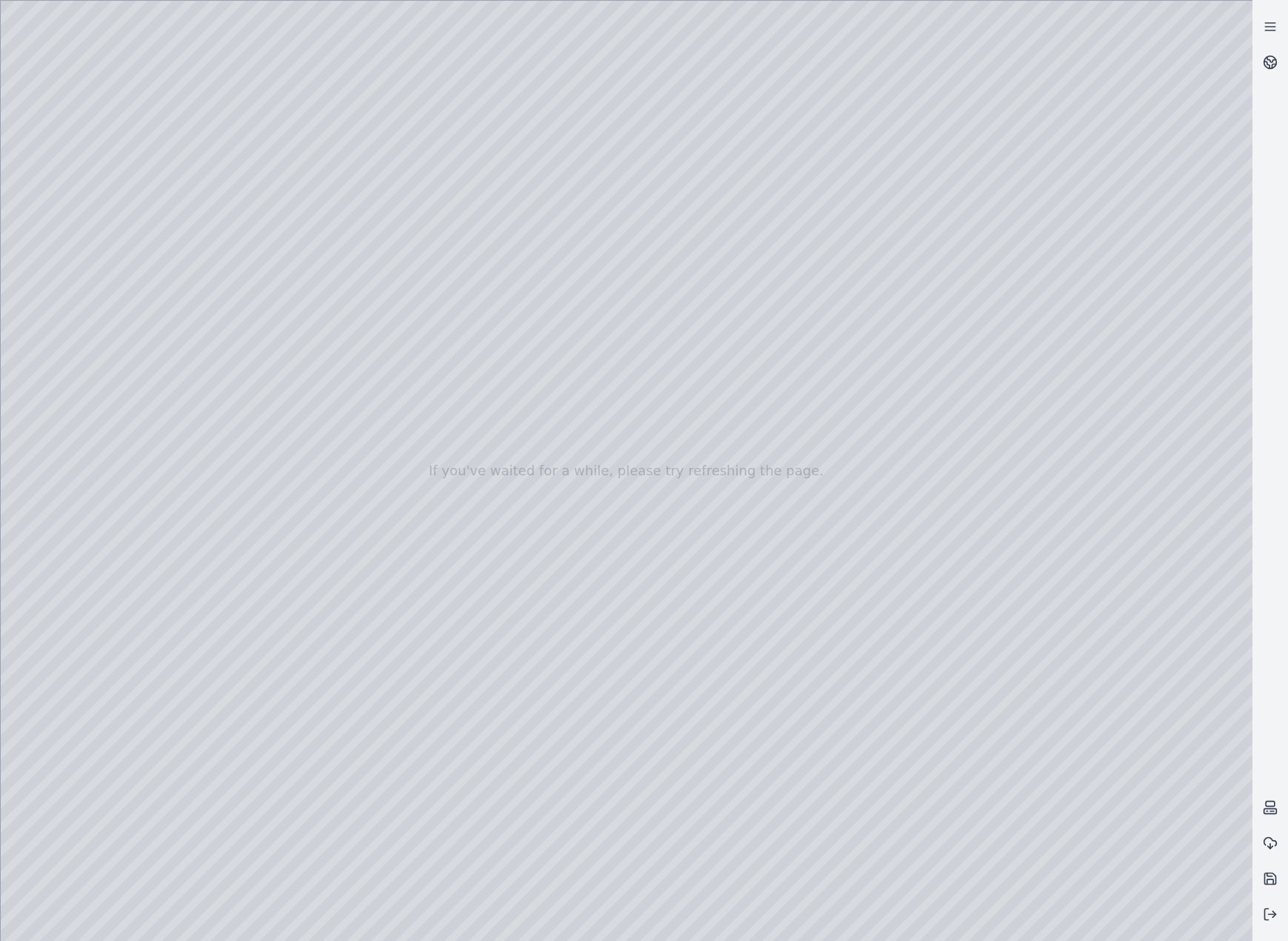
click at [99, 229] on div at bounding box center [627, 470] width 1252 height 940
click at [252, 595] on div at bounding box center [627, 470] width 1252 height 940
click at [237, 595] on div at bounding box center [627, 470] width 1252 height 940
click at [245, 595] on div at bounding box center [627, 470] width 1252 height 940
click at [103, 272] on div at bounding box center [627, 470] width 1252 height 940
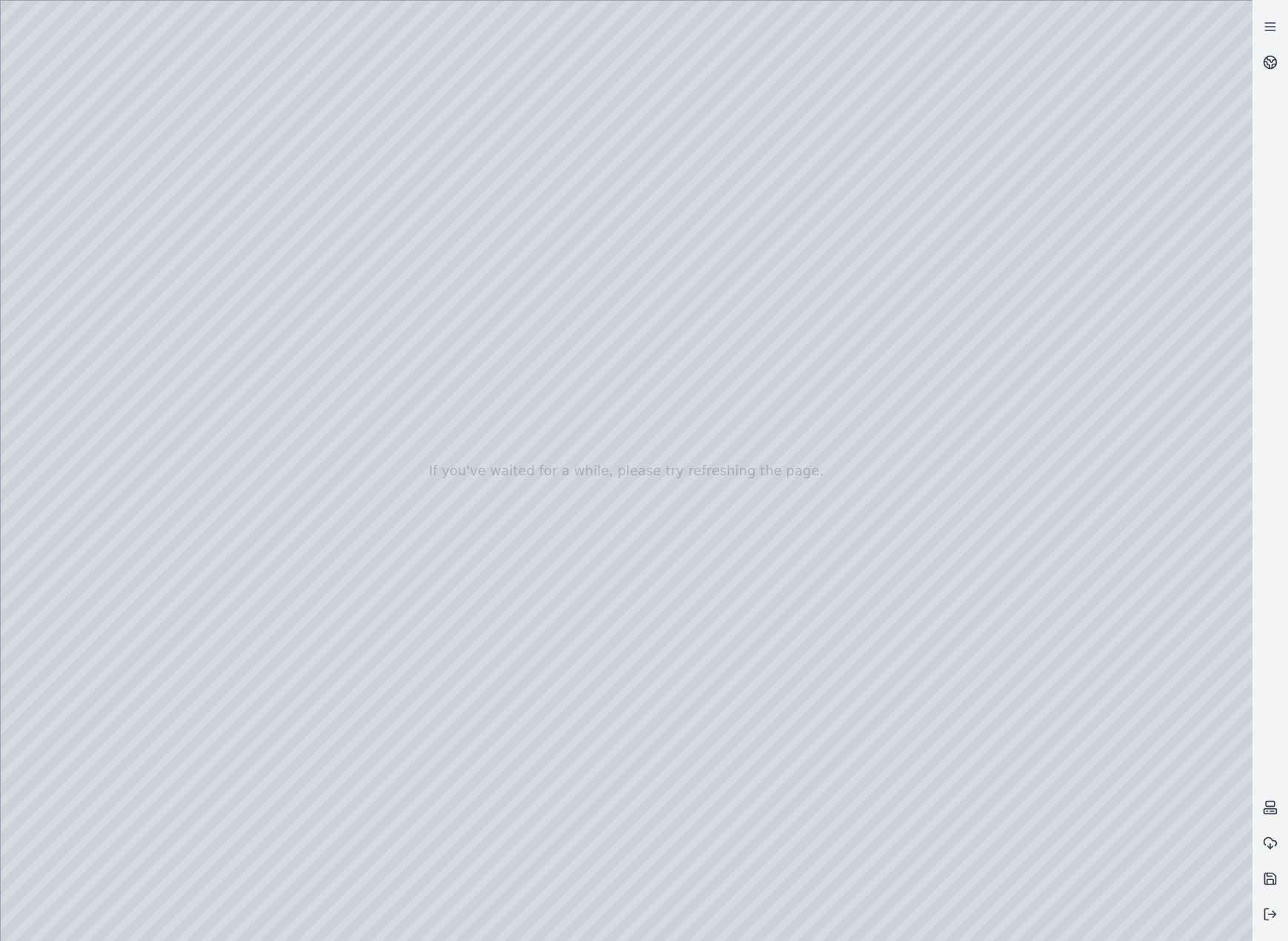
click at [417, 595] on div at bounding box center [627, 470] width 1252 height 940
click at [101, 372] on div at bounding box center [627, 470] width 1252 height 940
click at [102, 272] on div at bounding box center [627, 470] width 1252 height 940
click at [385, 148] on div at bounding box center [627, 470] width 1252 height 940
click at [388, 148] on div at bounding box center [627, 470] width 1252 height 940
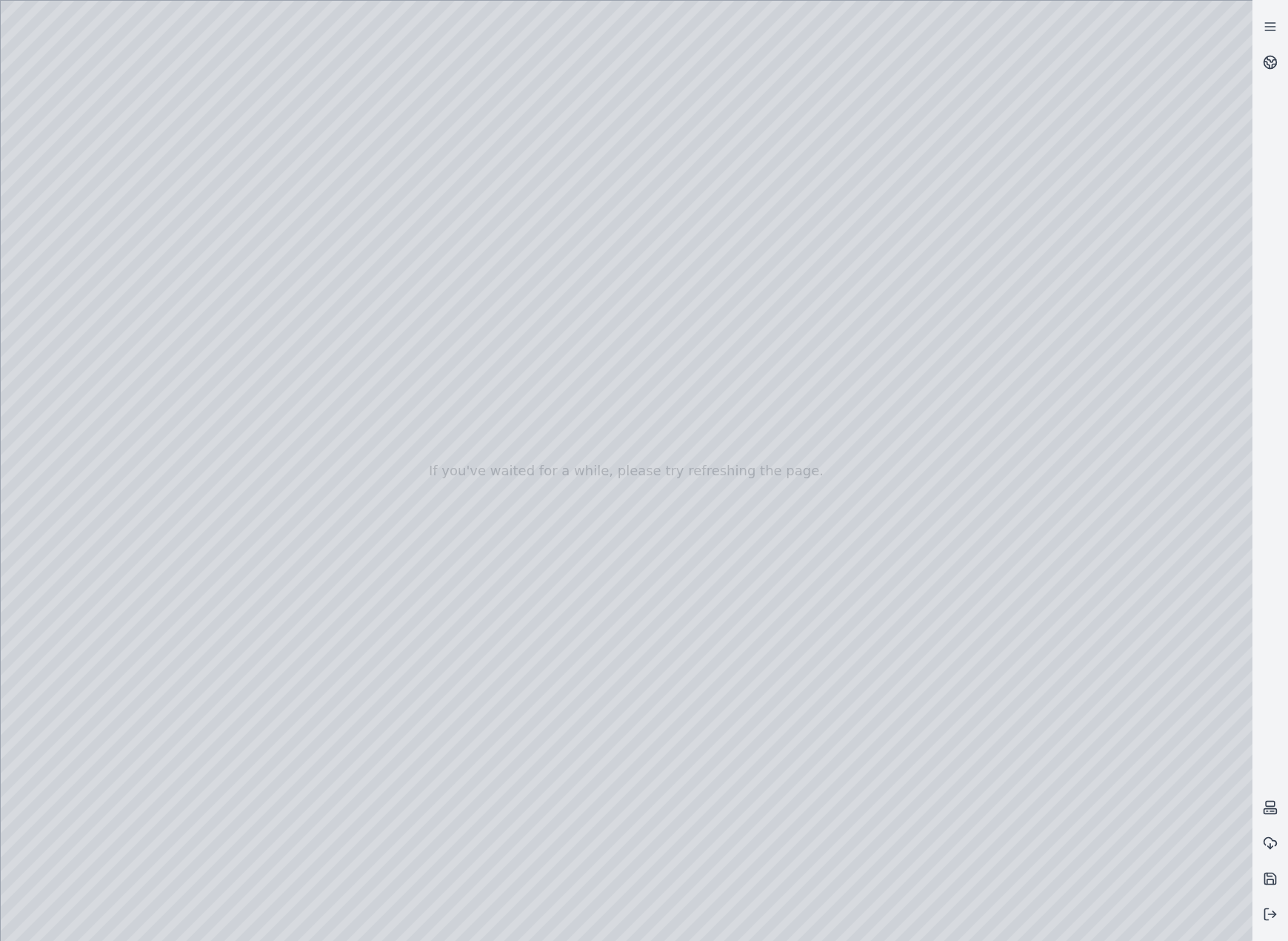
drag, startPoint x: 419, startPoint y: 137, endPoint x: 683, endPoint y: 235, distance: 281.6
click at [683, 235] on div at bounding box center [627, 470] width 1252 height 940
click at [680, 351] on div at bounding box center [627, 470] width 1252 height 940
drag, startPoint x: 413, startPoint y: 132, endPoint x: 674, endPoint y: 372, distance: 354.6
click at [674, 372] on div at bounding box center [627, 470] width 1252 height 940
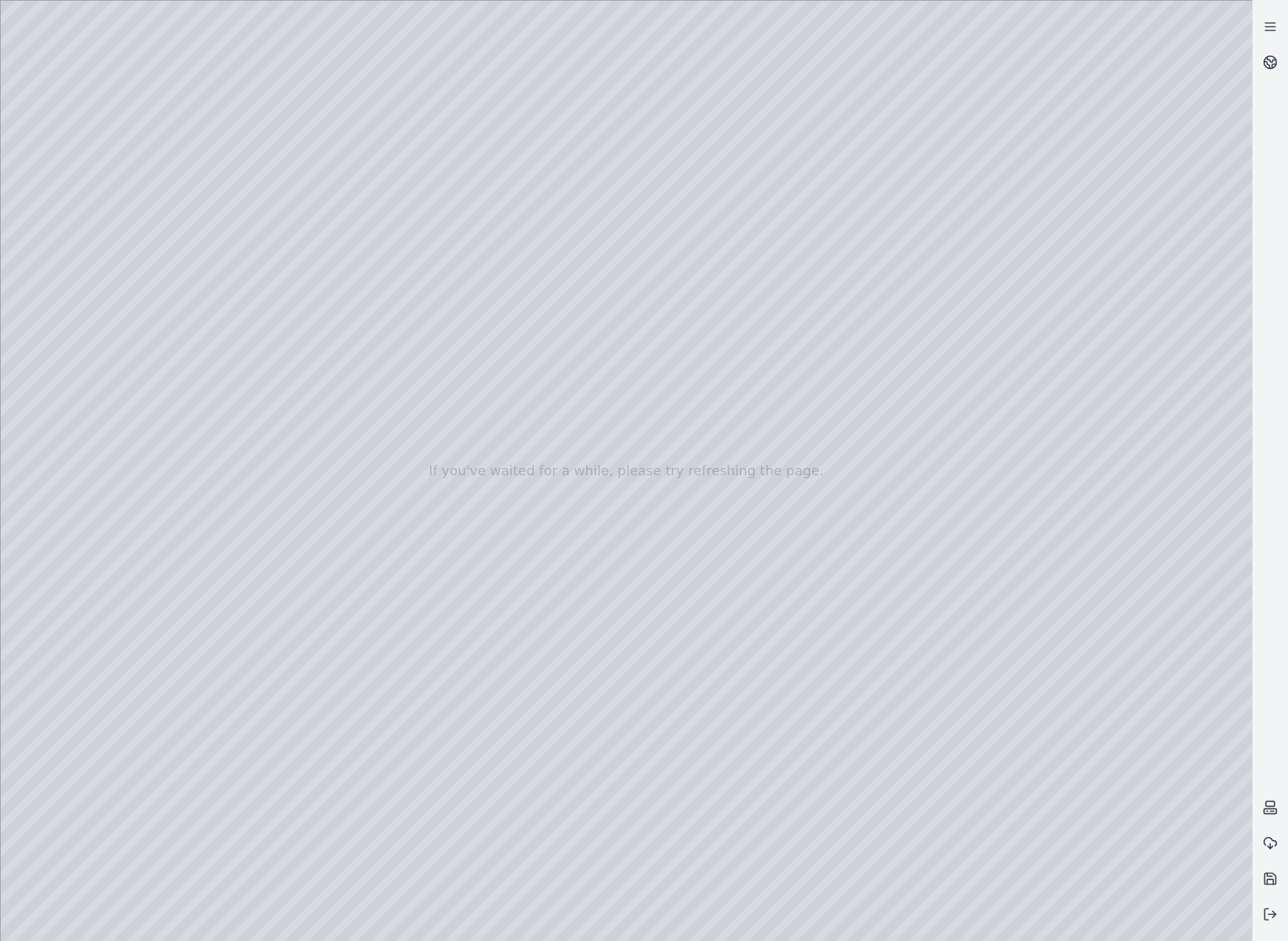
drag, startPoint x: 656, startPoint y: 310, endPoint x: 681, endPoint y: 195, distance: 117.7
click at [681, 195] on div at bounding box center [627, 470] width 1252 height 940
click at [781, 270] on div at bounding box center [627, 470] width 1252 height 940
click at [1132, 595] on button at bounding box center [1270, 913] width 36 height 36
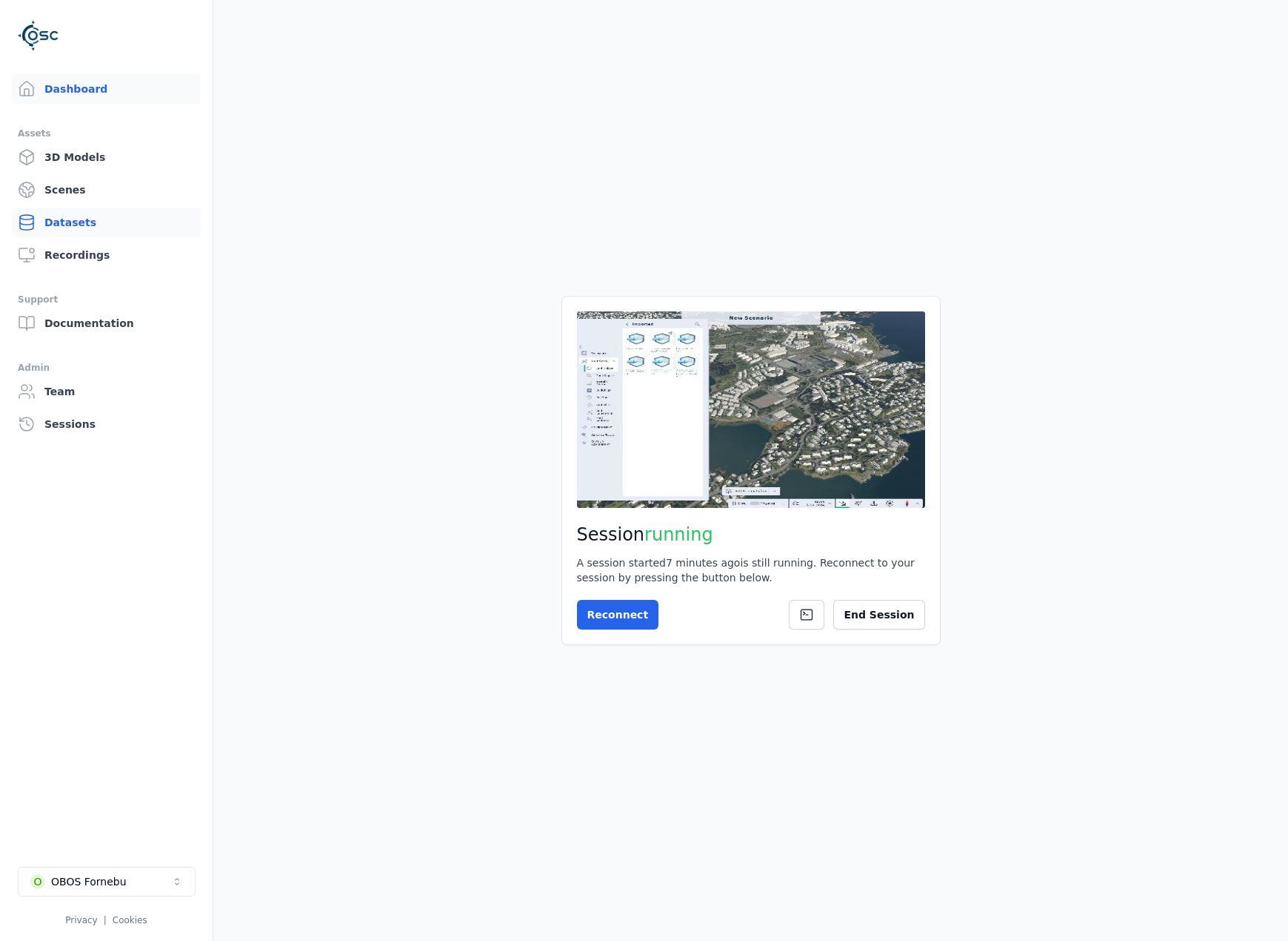
click at [48, 211] on link "Datasets" at bounding box center [106, 222] width 189 height 30
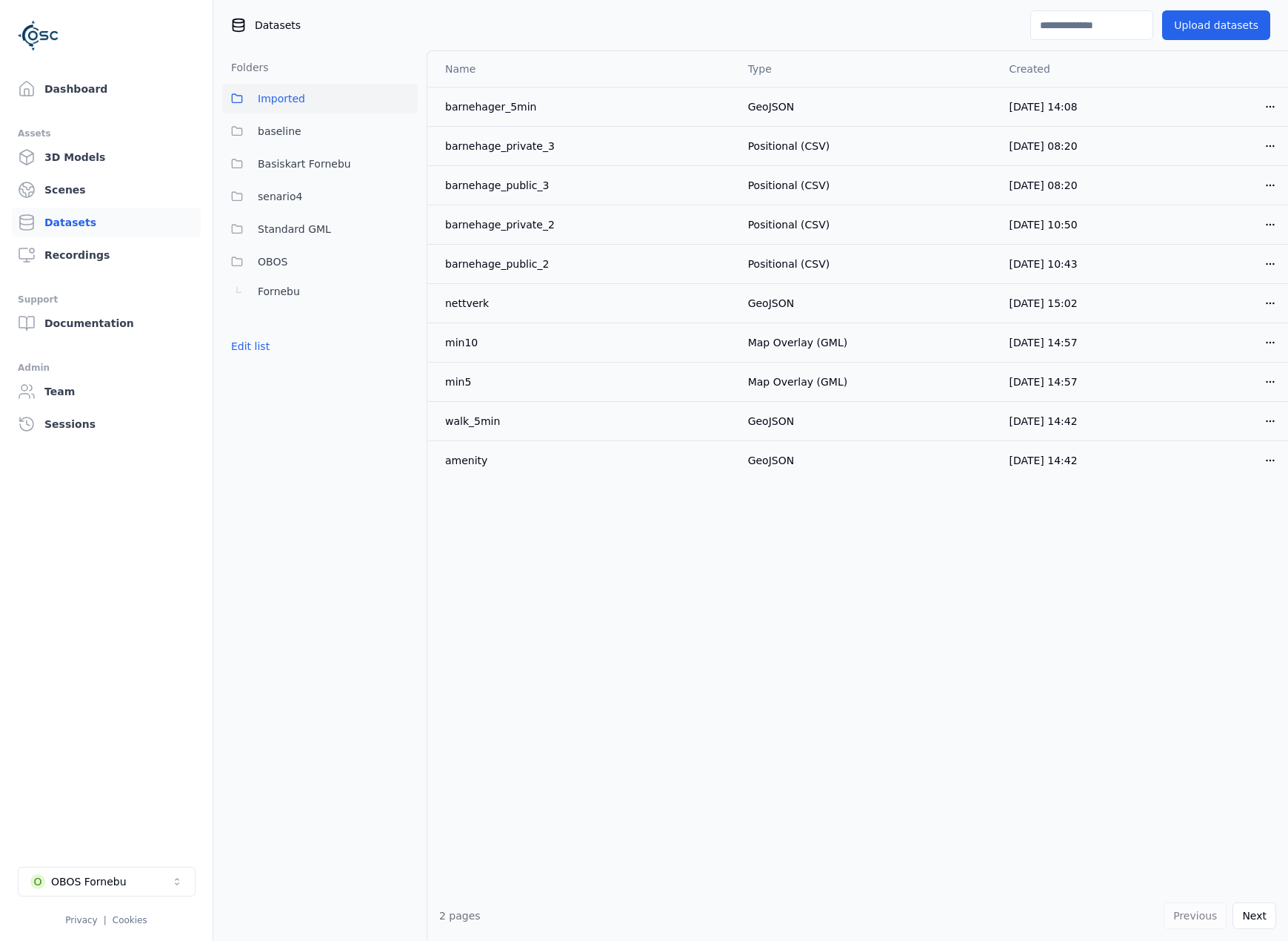
click at [49, 198] on link "Scenes" at bounding box center [106, 189] width 189 height 30
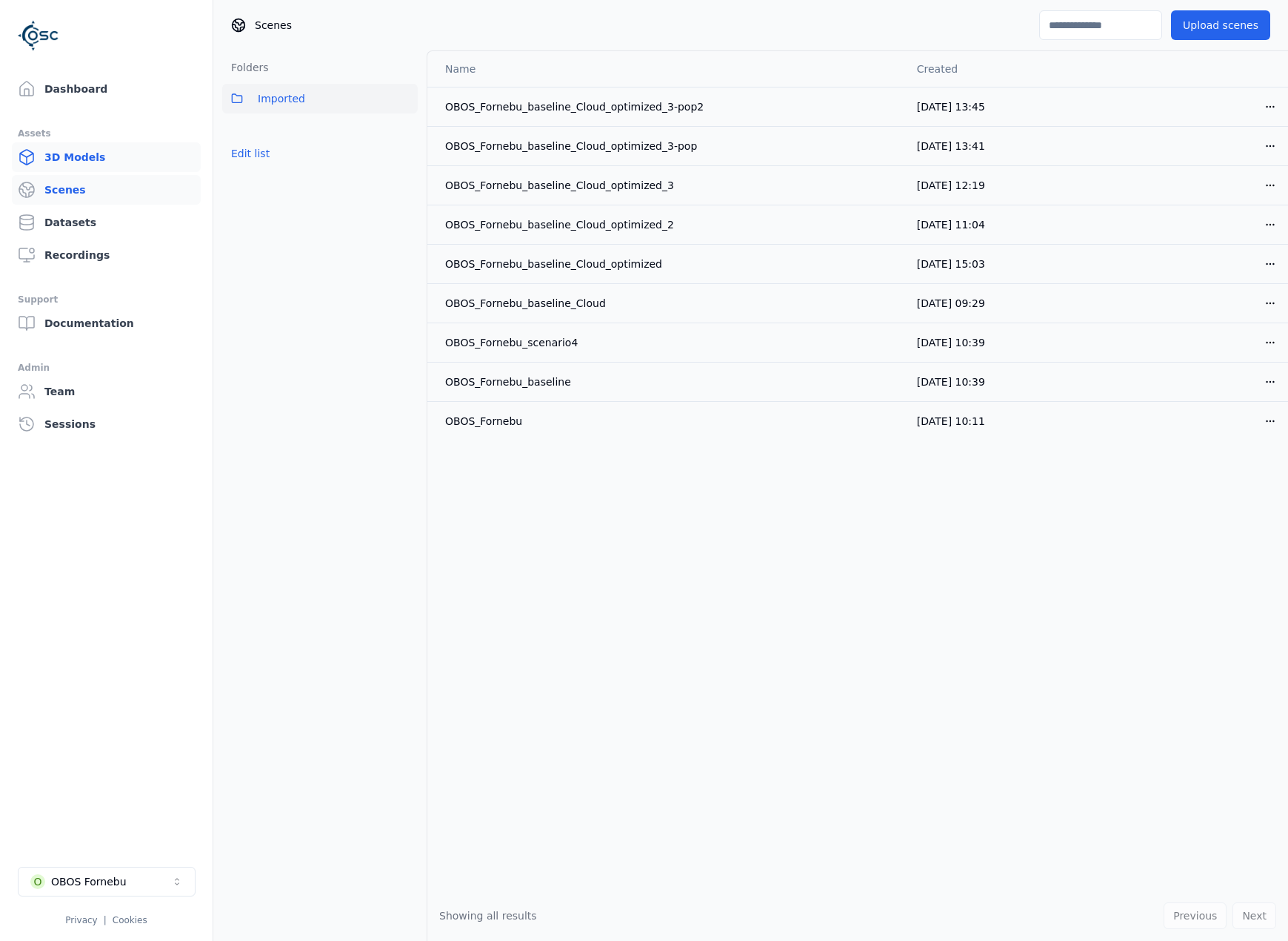
click at [62, 158] on link "3D Models" at bounding box center [106, 157] width 189 height 30
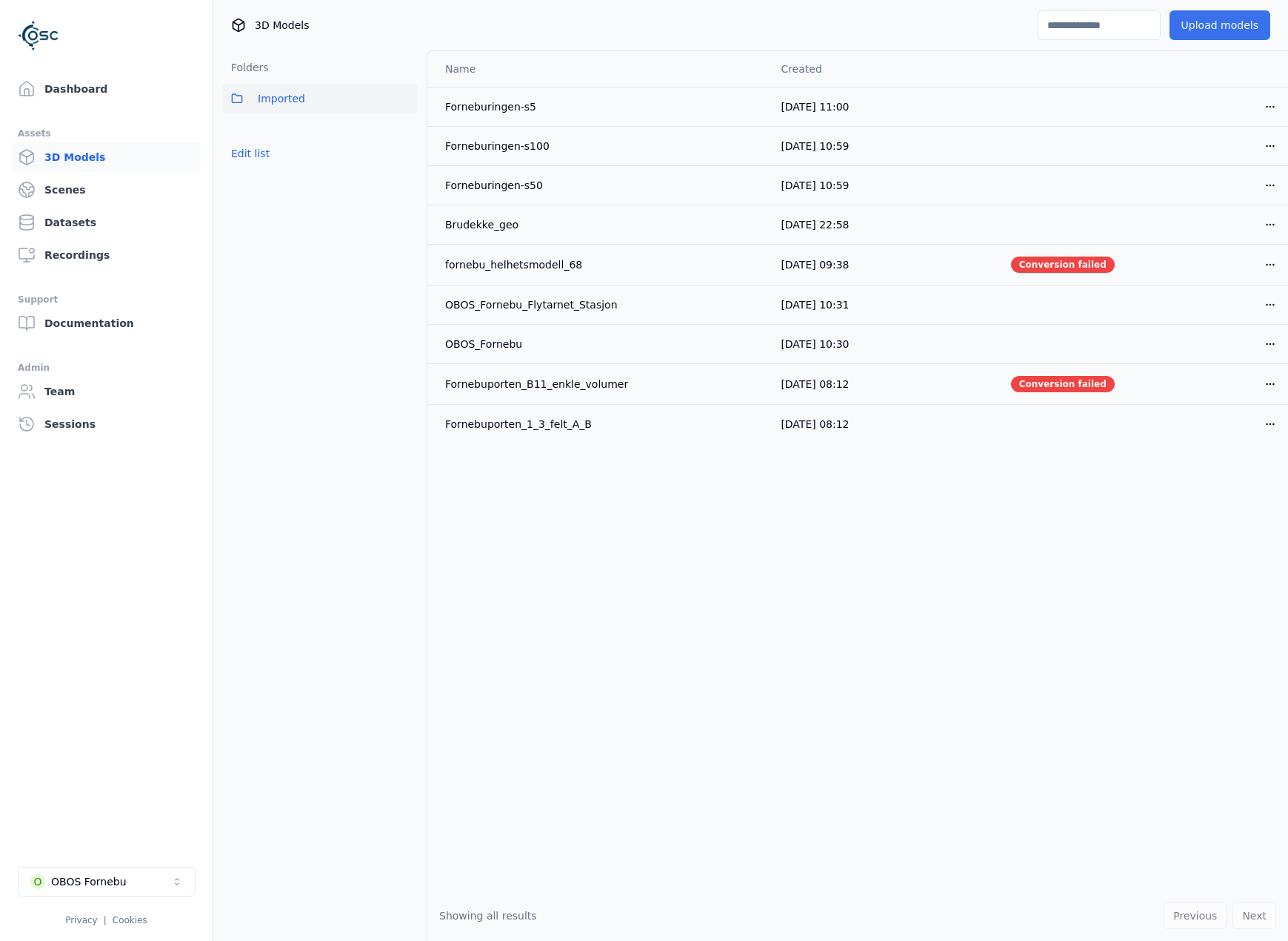
click at [1132, 23] on button "Upload models" at bounding box center [1220, 25] width 101 height 30
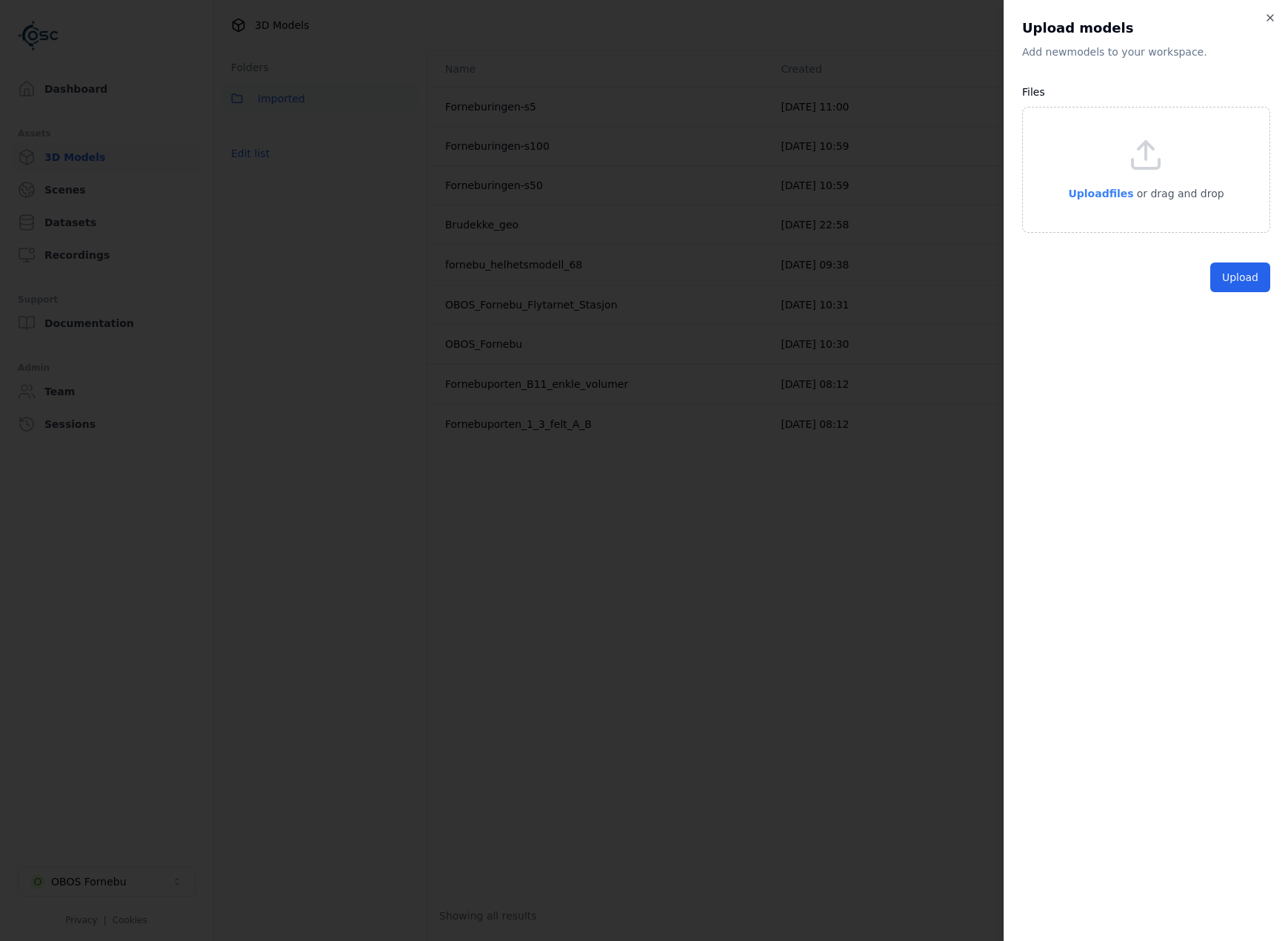
click at [1117, 186] on p "Upload files" at bounding box center [1101, 193] width 65 height 18
click at [1132, 13] on div "Upload models Add new model s to your workspace. Files Upload files or drag and…" at bounding box center [1146, 470] width 284 height 941
click at [1132, 16] on icon "button" at bounding box center [1271, 17] width 6 height 6
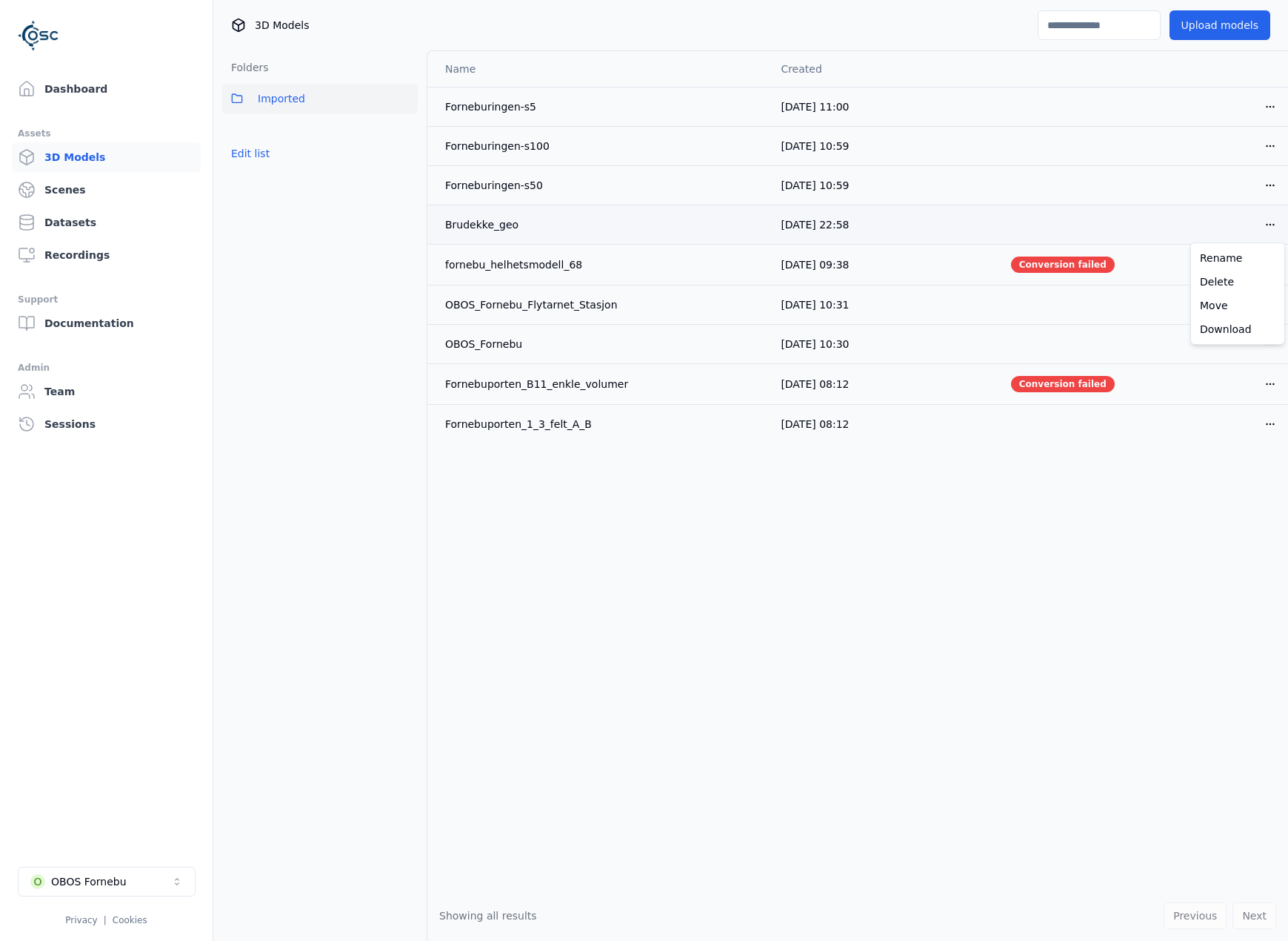
click at [1132, 220] on html "Dashboard Assets 3D Models Scenes Datasets Recordings Support Documentation Adm…" at bounding box center [644, 470] width 1288 height 941
click at [1132, 330] on div "Download" at bounding box center [1237, 328] width 87 height 24
drag, startPoint x: 1131, startPoint y: 567, endPoint x: 1136, endPoint y: 536, distance: 31.4
click at [1131, 567] on div "Name Created Forneburingen-s5 01/10/2025, 11:00 Open menu Forneburingen-s100 01…" at bounding box center [857, 470] width 861 height 839
click at [1132, 104] on html "Dashboard Assets 3D Models Scenes Datasets Recordings Support Documentation Adm…" at bounding box center [644, 470] width 1288 height 941
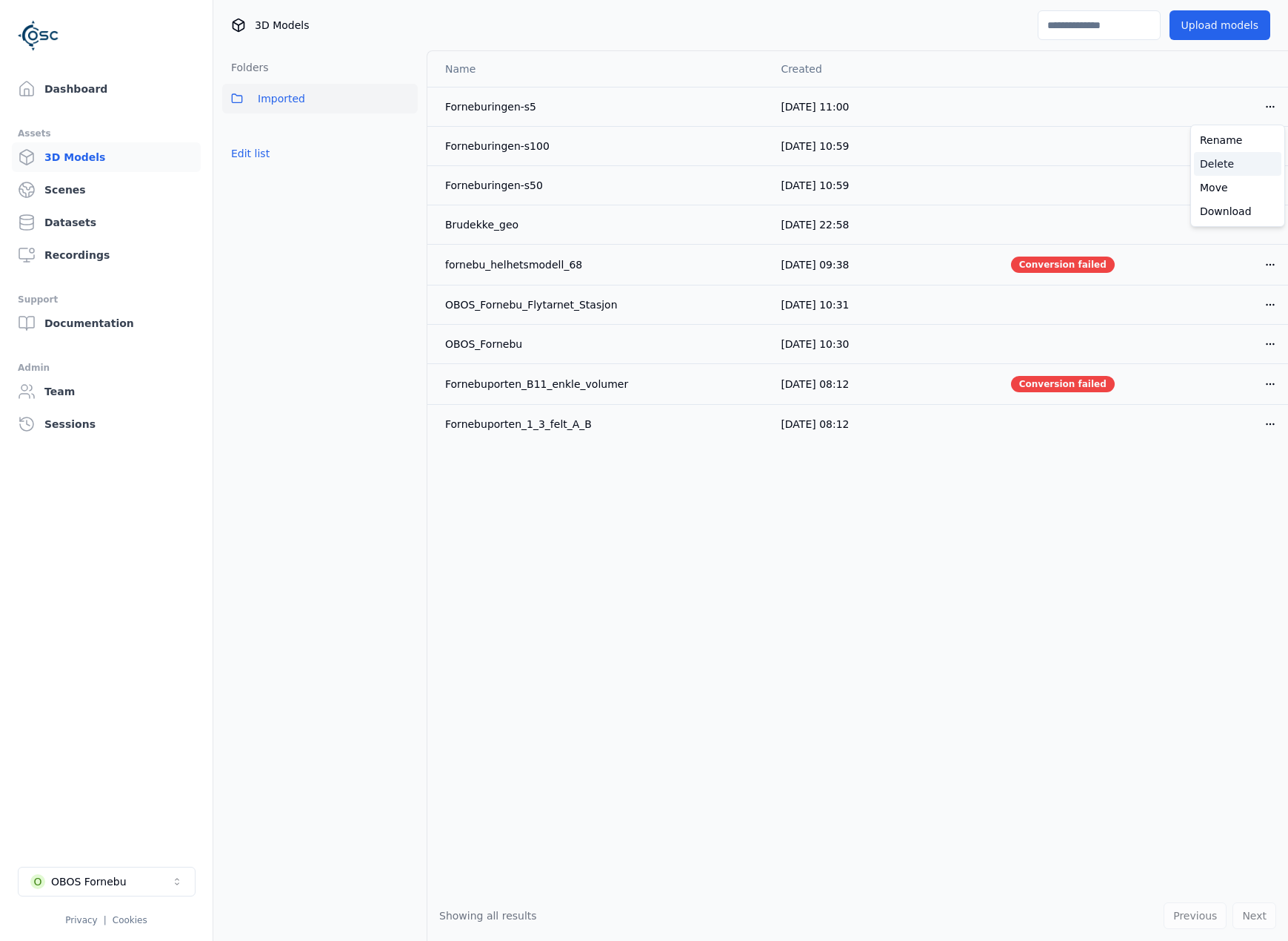
click at [1132, 164] on div "Delete" at bounding box center [1237, 163] width 87 height 24
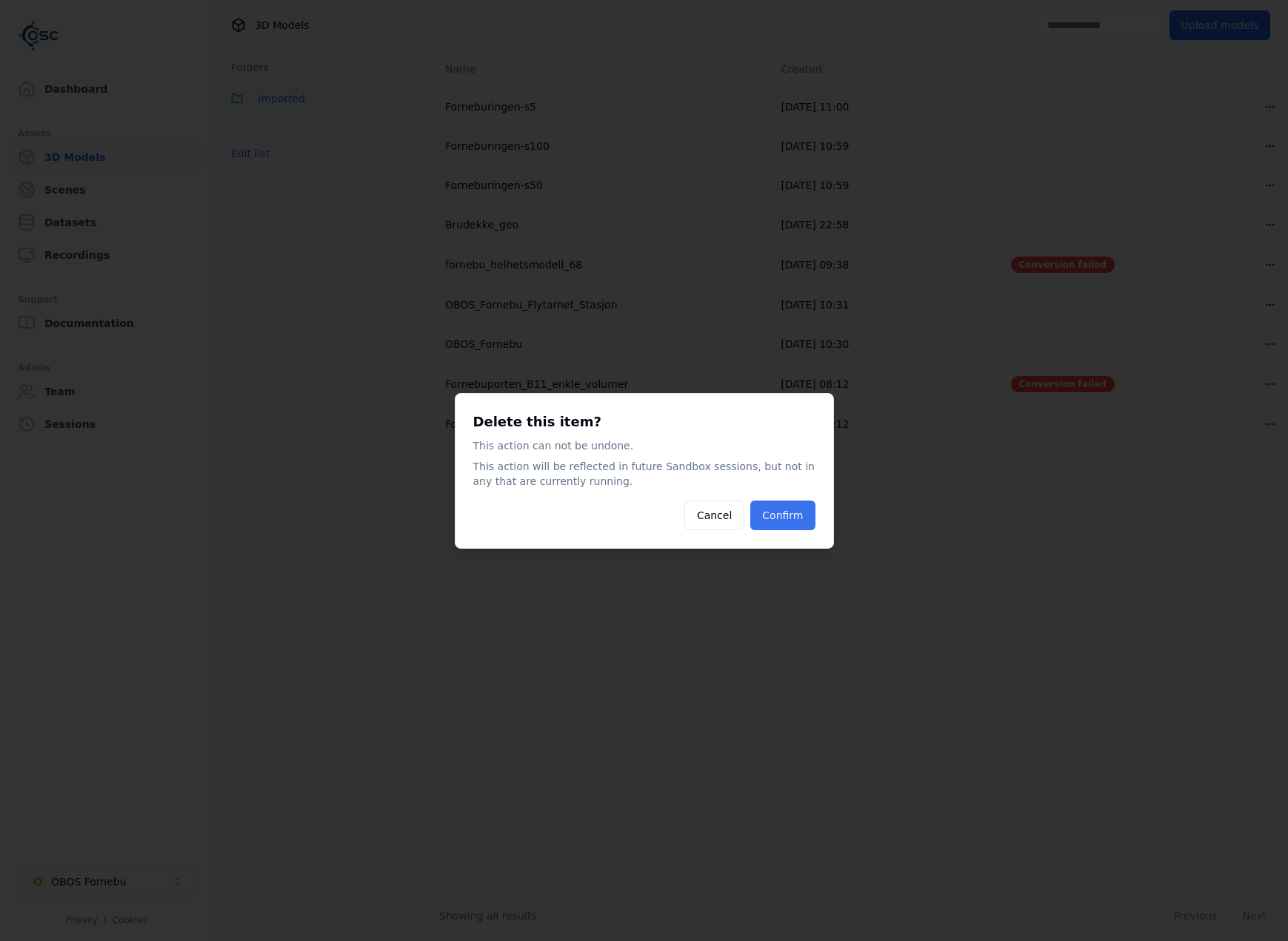
click at [806, 518] on button "Confirm" at bounding box center [782, 515] width 64 height 30
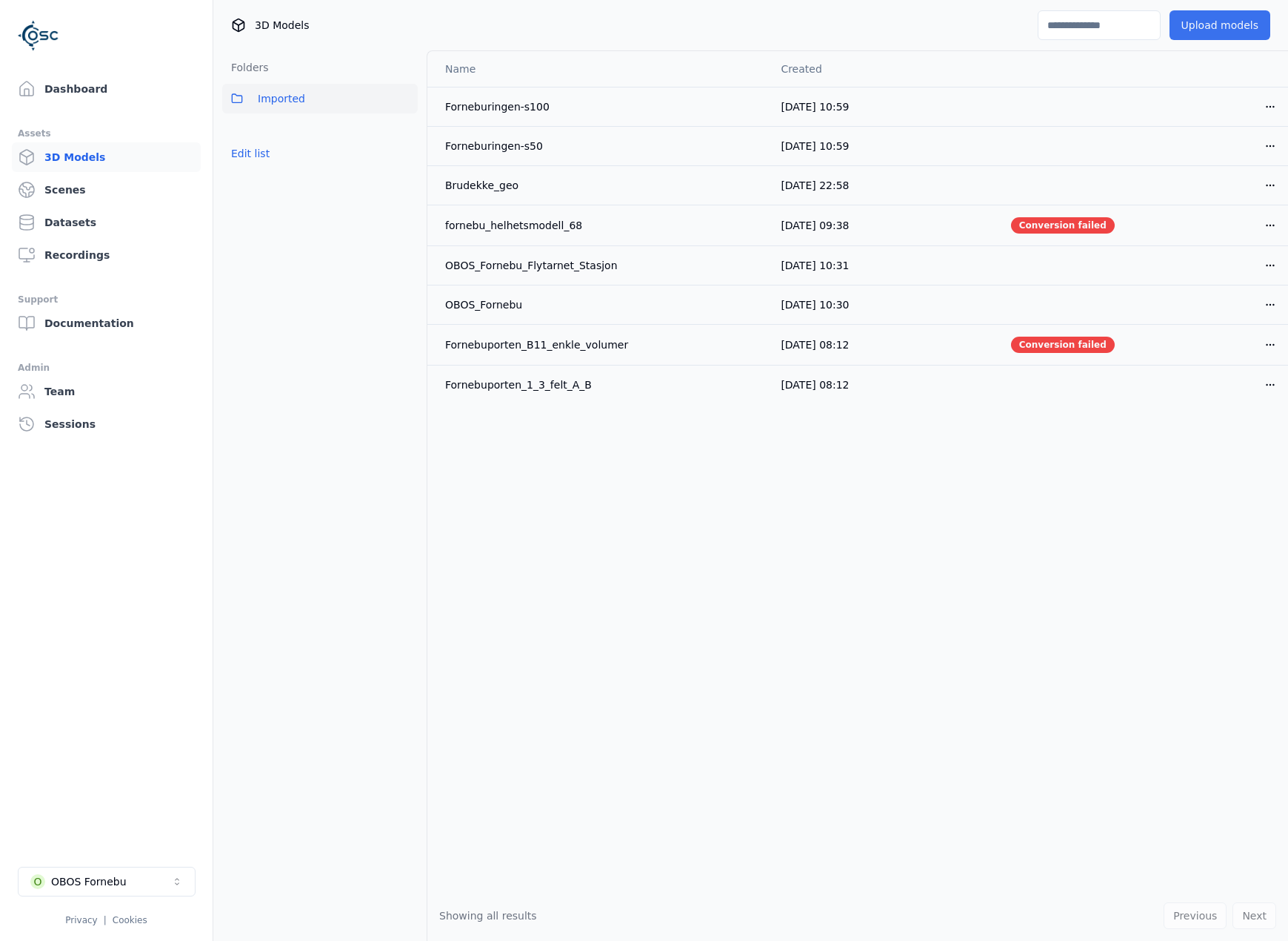
click at [1132, 15] on button "Upload models" at bounding box center [1220, 25] width 101 height 30
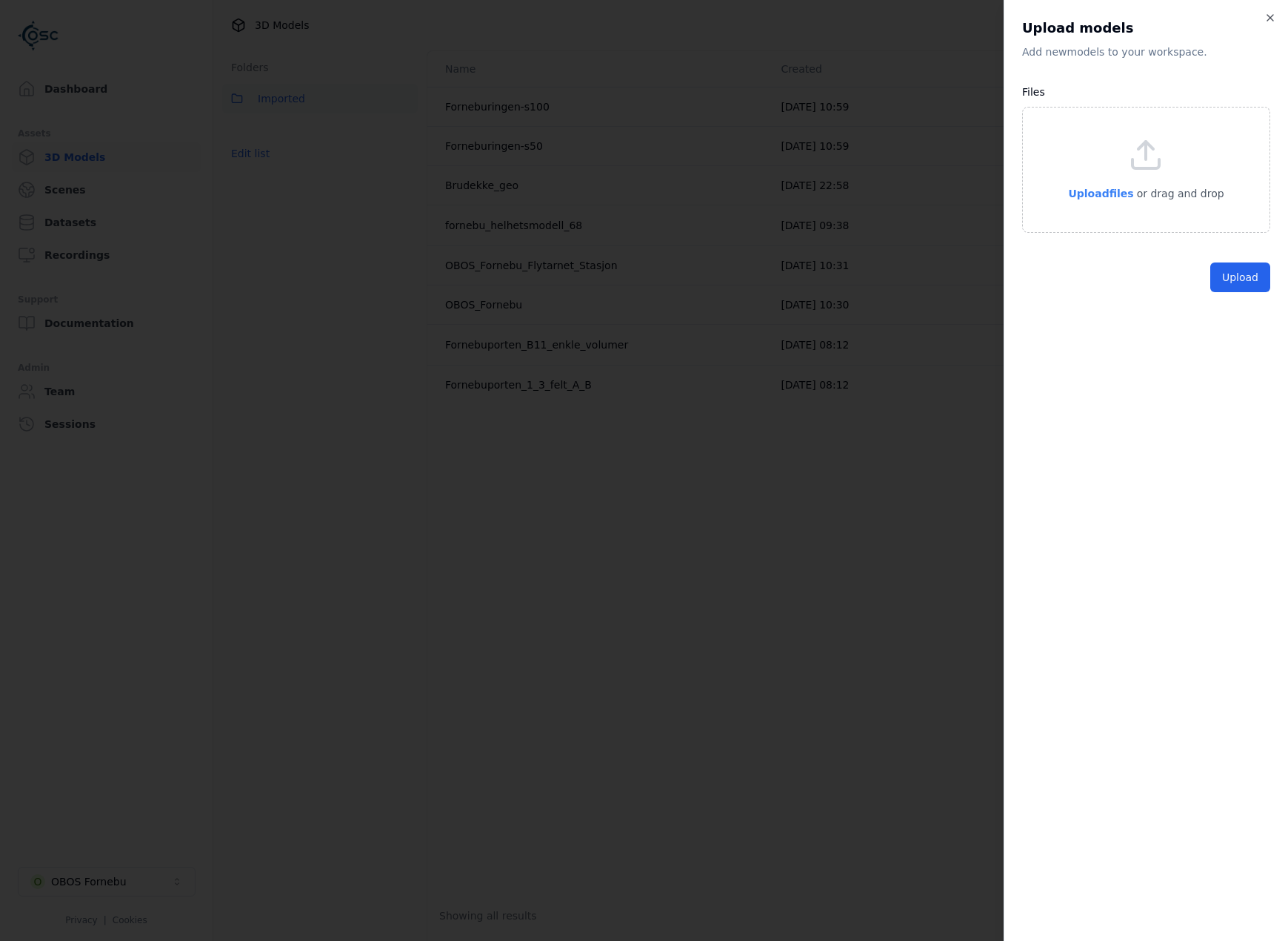
click at [1102, 191] on span "Upload files" at bounding box center [1101, 193] width 65 height 12
click at [1132, 318] on button "Upload" at bounding box center [1240, 311] width 60 height 30
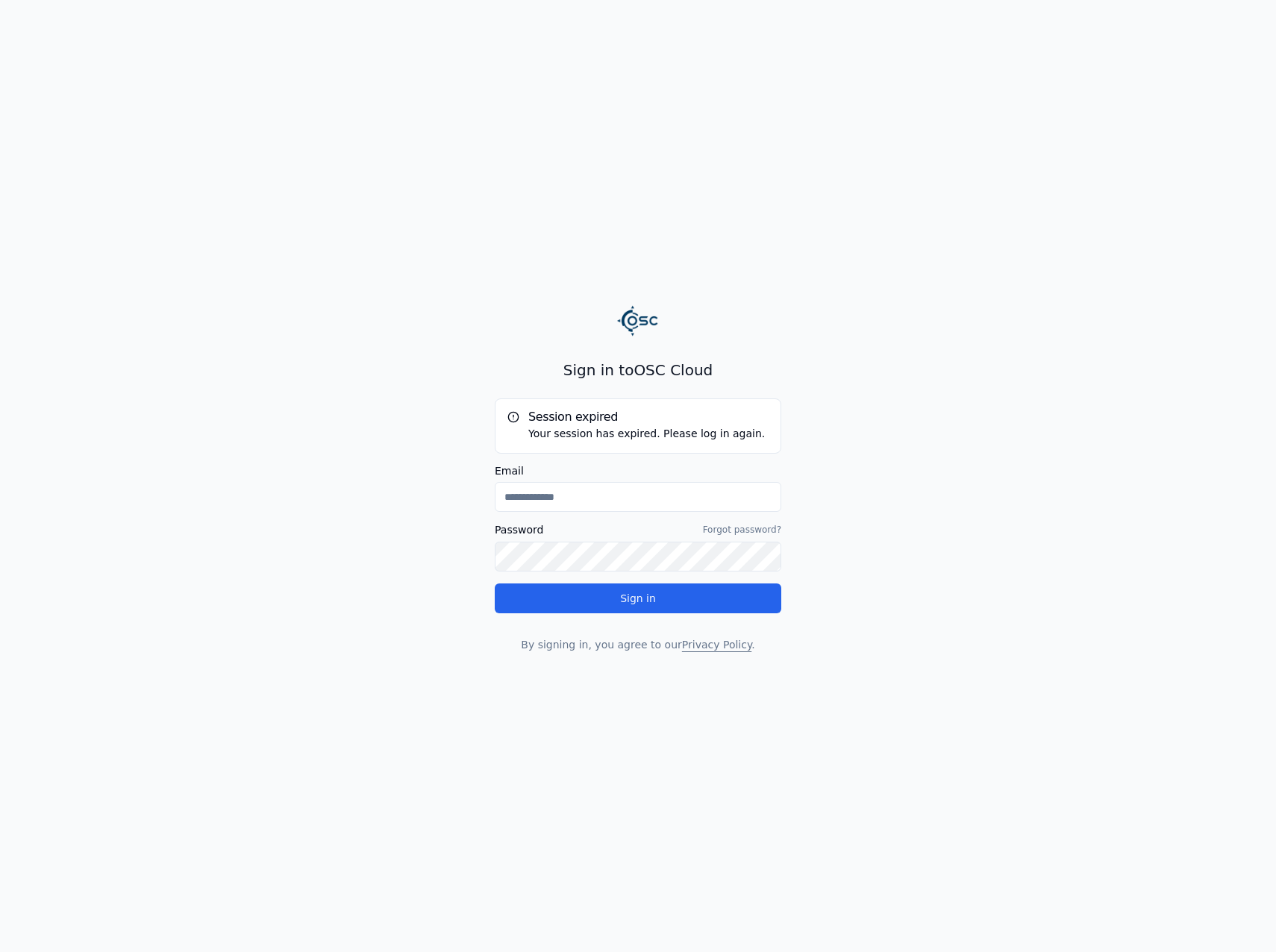
type input "**********"
click at [620, 594] on button "Sign in" at bounding box center [638, 598] width 286 height 30
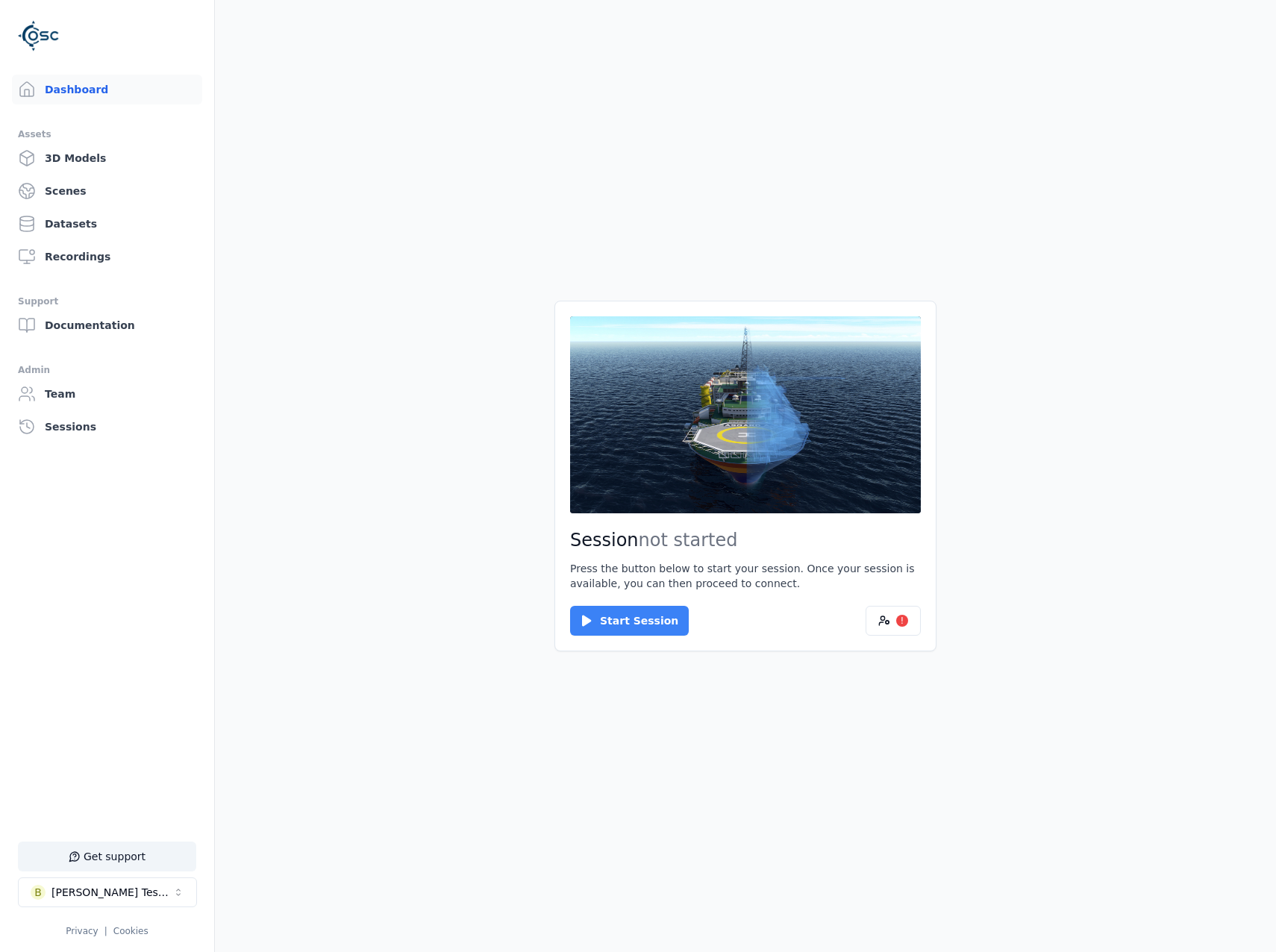
click at [657, 614] on button "Start Session" at bounding box center [629, 620] width 119 height 30
click at [609, 617] on button "Connect" at bounding box center [604, 620] width 69 height 30
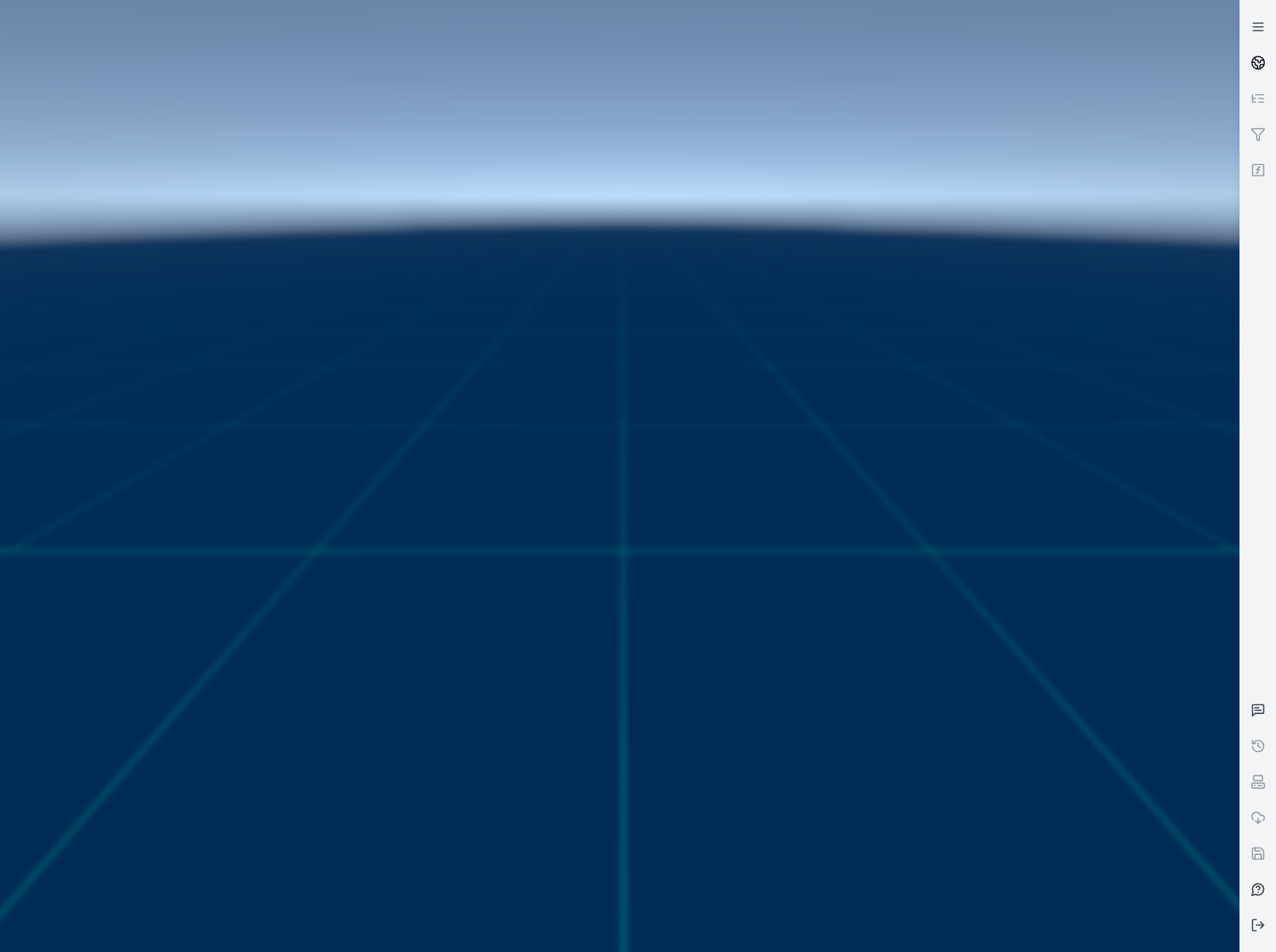
click at [1245, 63] on link at bounding box center [1258, 62] width 36 height 36
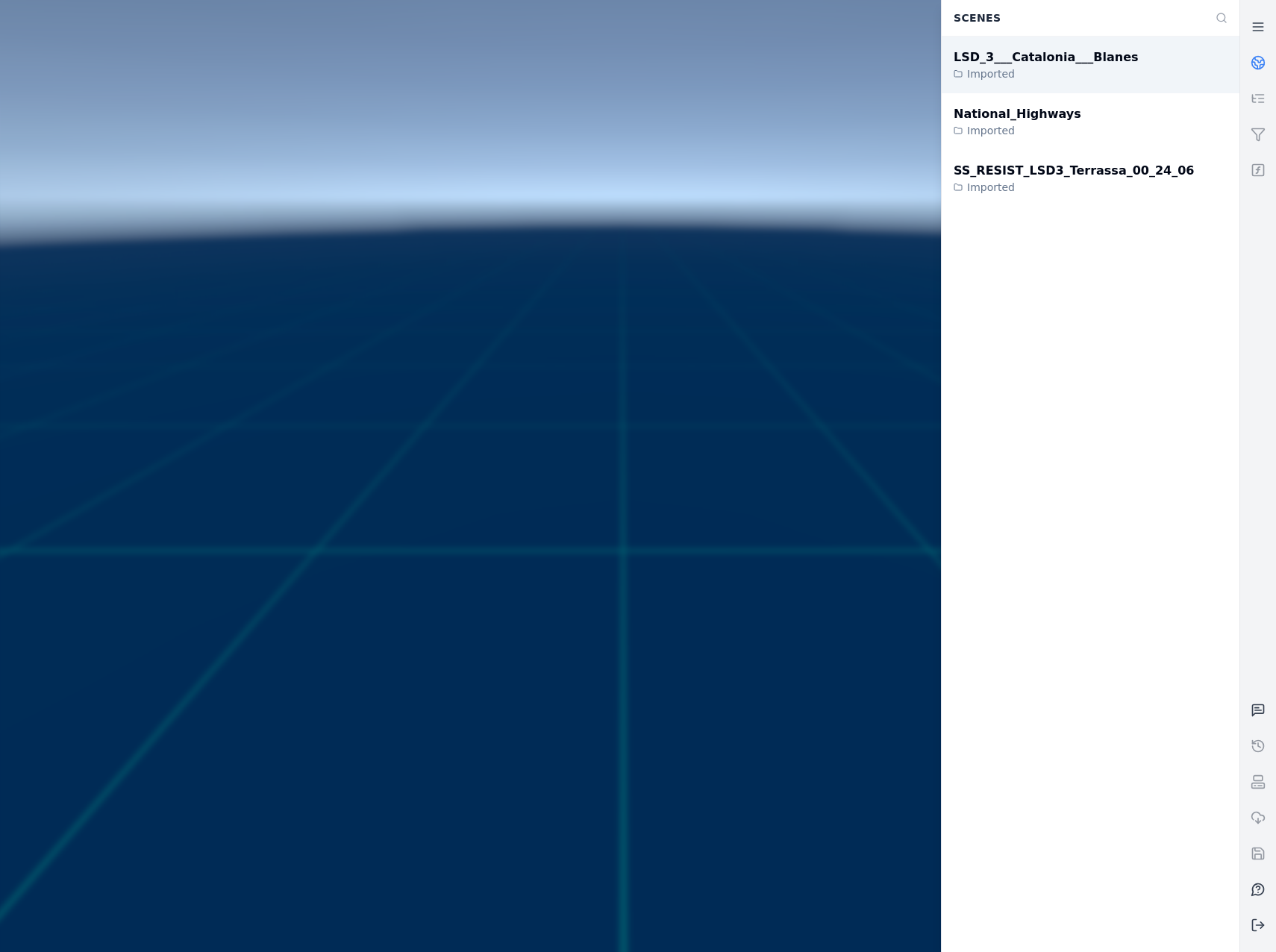
click at [1108, 60] on div "LSD_3___Catalonia___Blanes Imported" at bounding box center [1090, 65] width 298 height 57
